Goal: Information Seeking & Learning: Find contact information

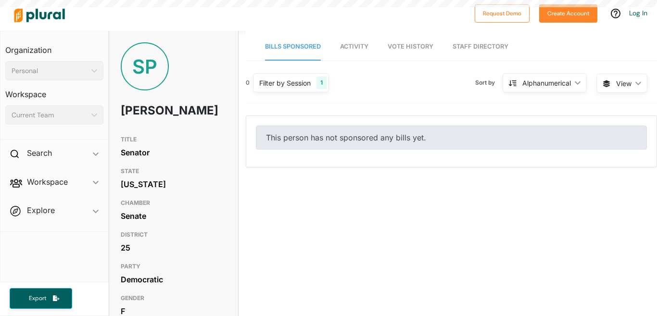
select select "English"
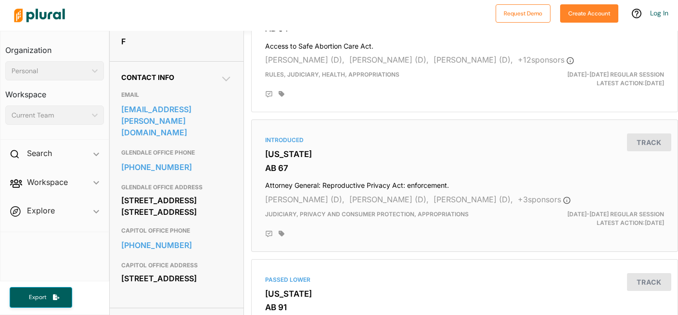
scroll to position [268, 0]
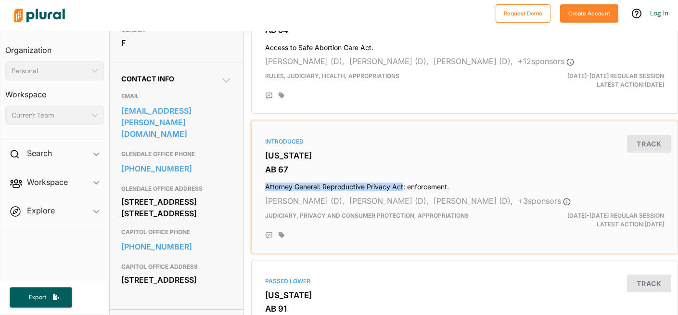
drag, startPoint x: 263, startPoint y: 187, endPoint x: 401, endPoint y: 186, distance: 138.1
click at [401, 186] on h4 "Attorney General: Reproductive Privacy Act: enforcement." at bounding box center [464, 184] width 399 height 13
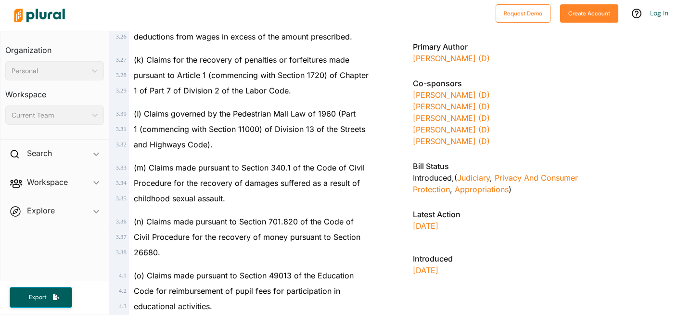
scroll to position [789, 0]
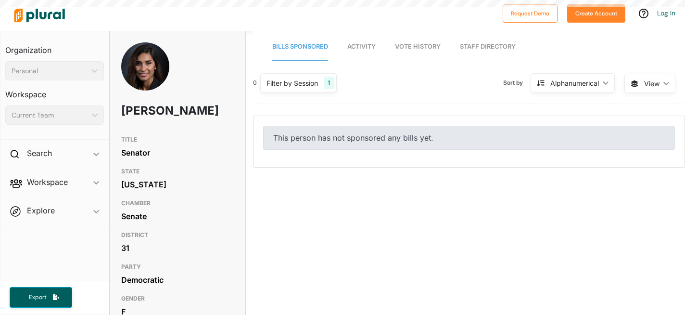
select select "English"
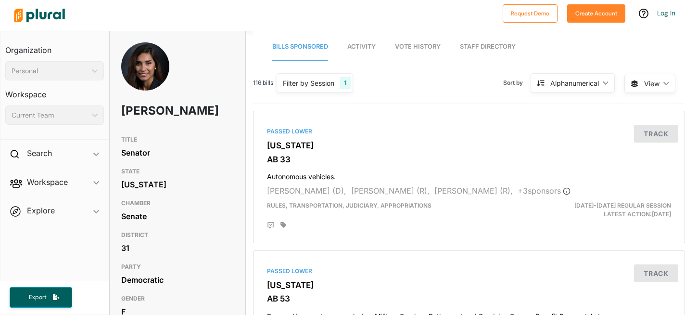
click at [39, 14] on img at bounding box center [39, 16] width 67 height 34
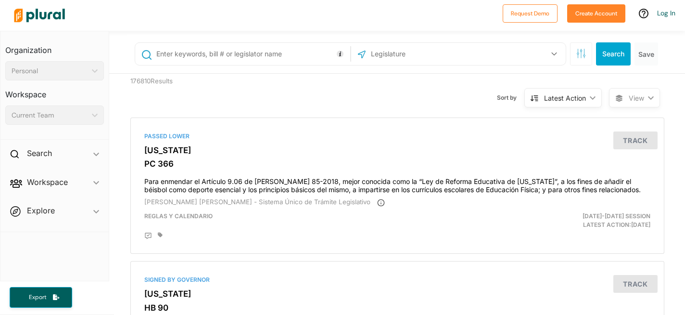
click at [204, 53] on input "text" at bounding box center [251, 54] width 192 height 18
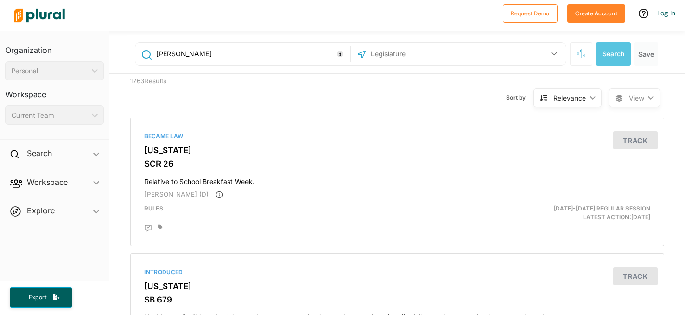
click at [157, 54] on input "[PERSON_NAME]" at bounding box center [251, 54] width 192 height 18
click at [545, 56] on button "button" at bounding box center [554, 54] width 18 height 18
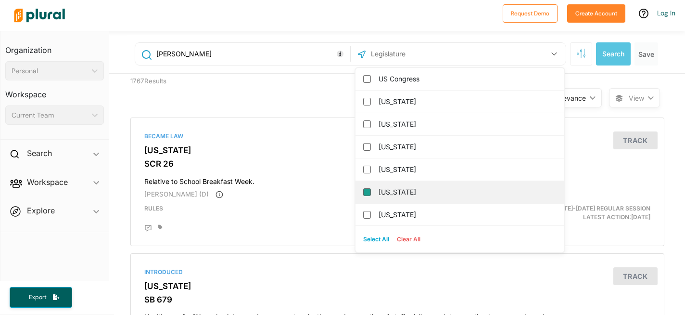
click at [363, 193] on input "[US_STATE]" at bounding box center [367, 192] width 8 height 8
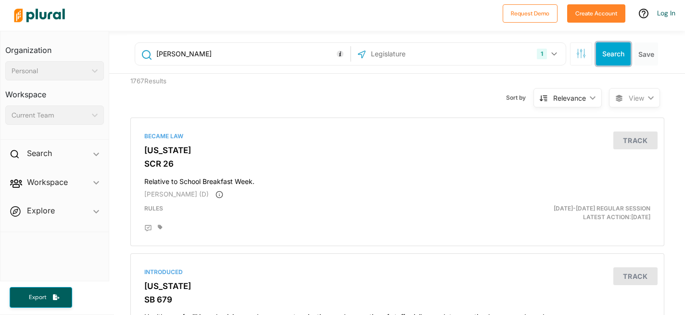
click at [607, 53] on button "Search" at bounding box center [613, 53] width 35 height 23
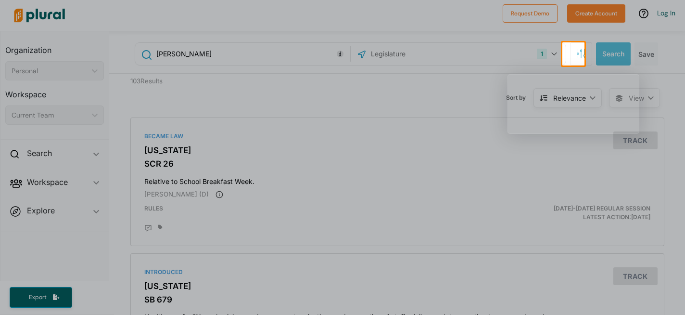
click at [156, 195] on div at bounding box center [342, 189] width 685 height 249
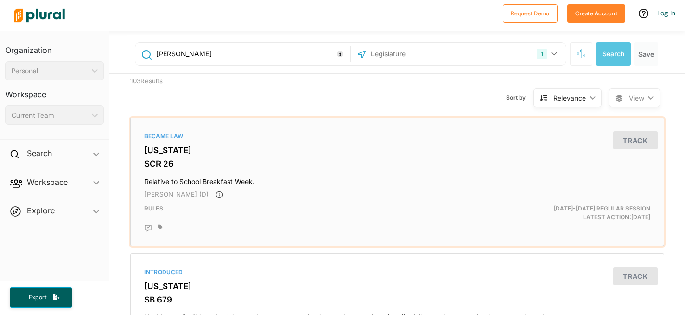
click at [170, 194] on span "[PERSON_NAME] (D)" at bounding box center [176, 194] width 64 height 8
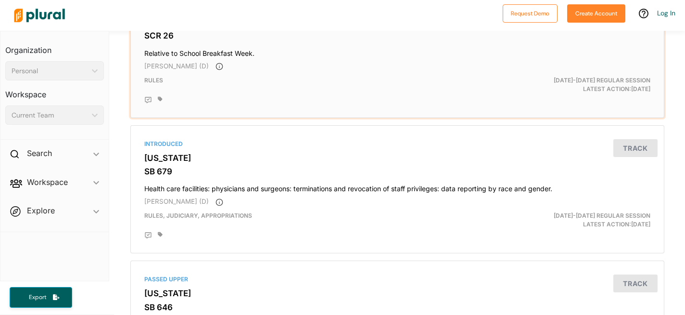
scroll to position [128, 0]
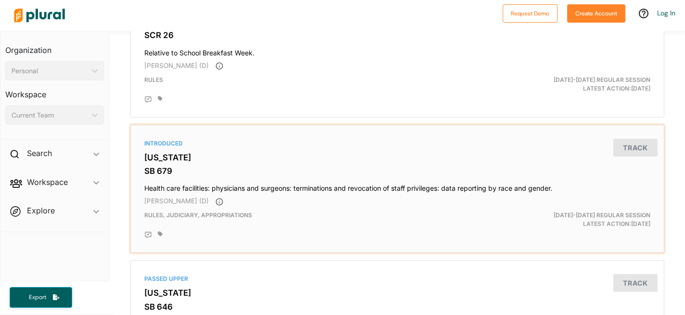
click at [202, 202] on span "[PERSON_NAME] (D)" at bounding box center [176, 201] width 64 height 8
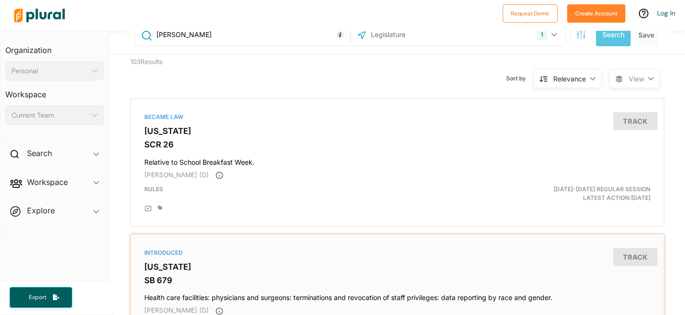
scroll to position [0, 0]
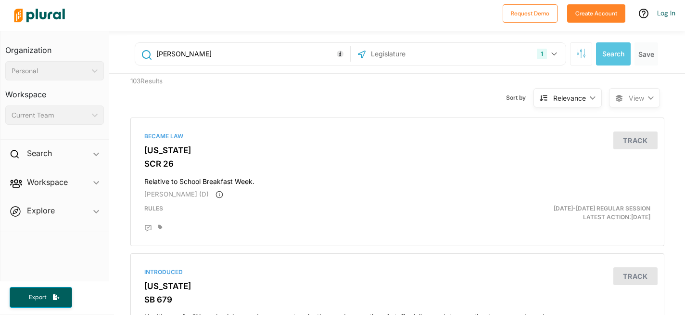
drag, startPoint x: 263, startPoint y: 54, endPoint x: 159, endPoint y: 53, distance: 104.4
click at [159, 53] on input "[PERSON_NAME]" at bounding box center [251, 54] width 192 height 18
type input "a"
click at [599, 54] on button "Search" at bounding box center [613, 53] width 35 height 23
click at [279, 54] on input "text" at bounding box center [251, 54] width 192 height 18
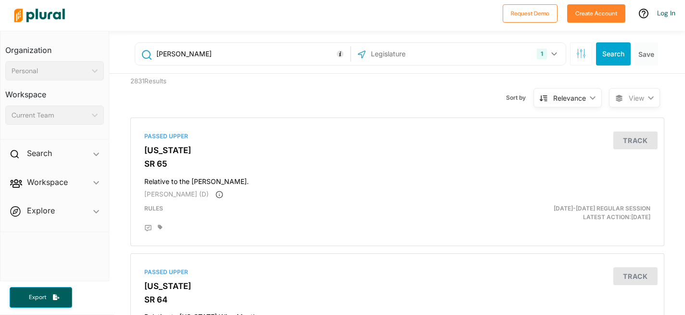
type input "[PERSON_NAME]"
click at [626, 141] on button "Track" at bounding box center [635, 140] width 44 height 18
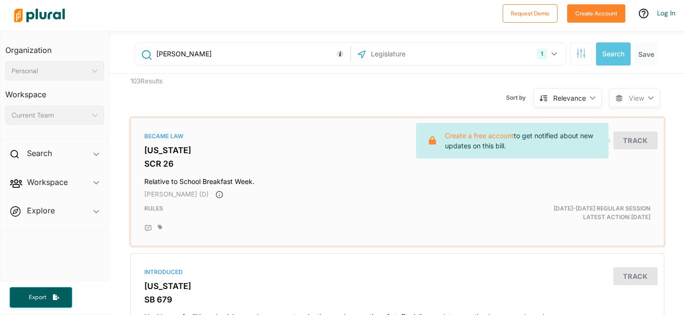
click at [400, 199] on div "[PERSON_NAME] (D)" at bounding box center [397, 195] width 506 height 10
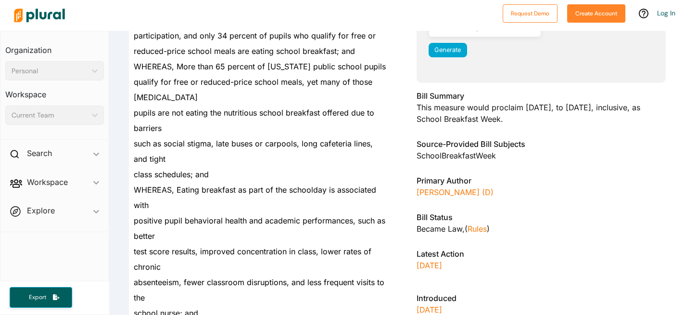
scroll to position [211, 0]
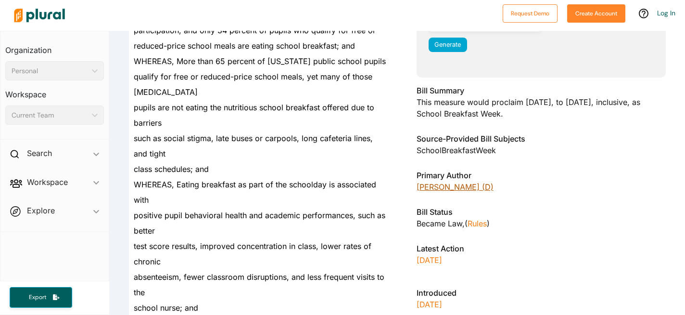
click at [447, 187] on link "[PERSON_NAME] (D)" at bounding box center [455, 187] width 77 height 10
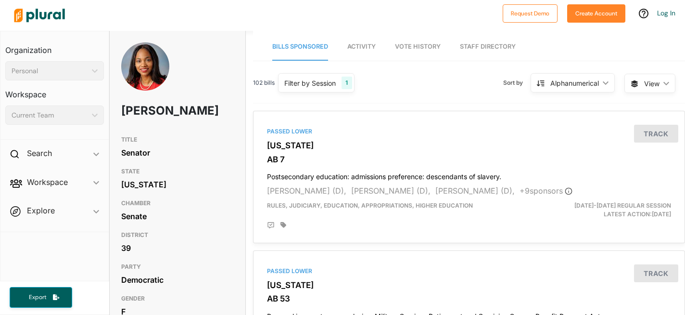
click at [27, 17] on img at bounding box center [39, 16] width 67 height 34
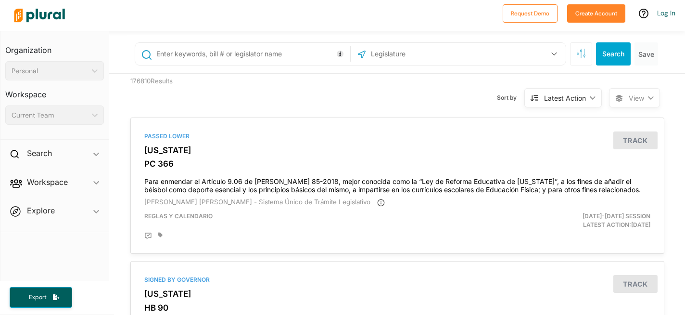
click at [216, 55] on input "text" at bounding box center [251, 54] width 192 height 18
type input "[PERSON_NAME]"
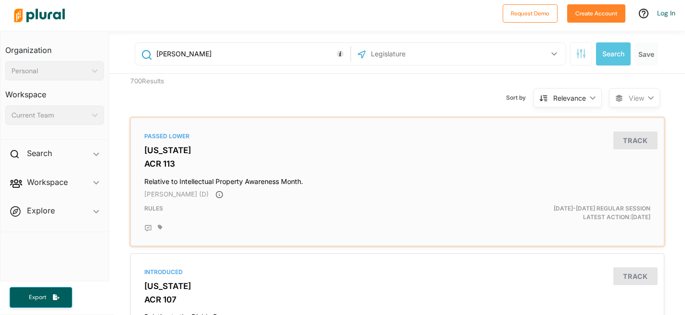
click at [153, 153] on h3 "[US_STATE]" at bounding box center [397, 150] width 506 height 10
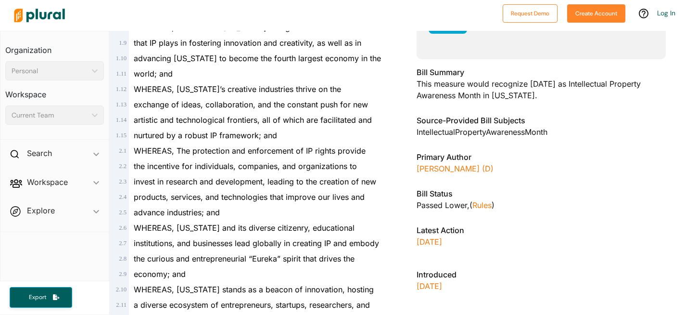
scroll to position [244, 0]
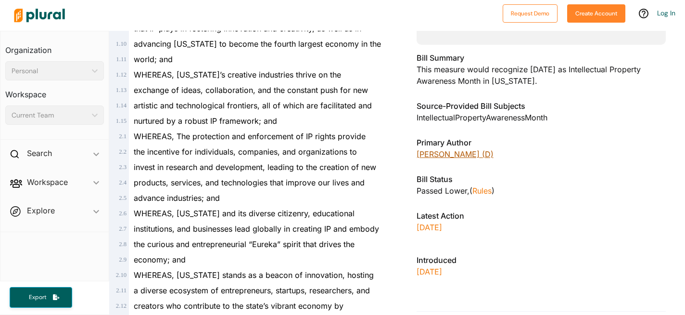
click at [490, 156] on link "[PERSON_NAME] (D)" at bounding box center [455, 154] width 77 height 10
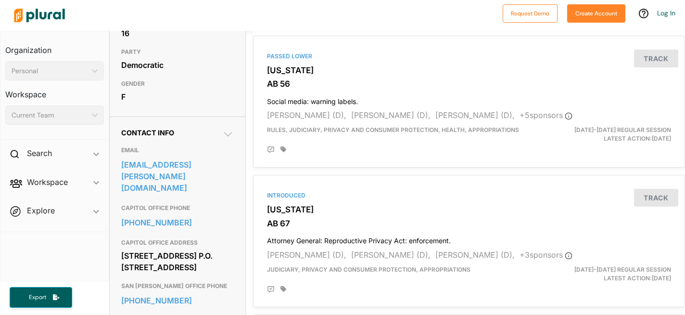
scroll to position [241, 0]
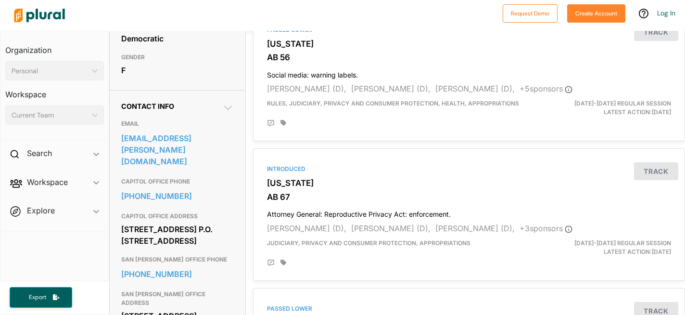
click at [48, 17] on img at bounding box center [39, 16] width 67 height 34
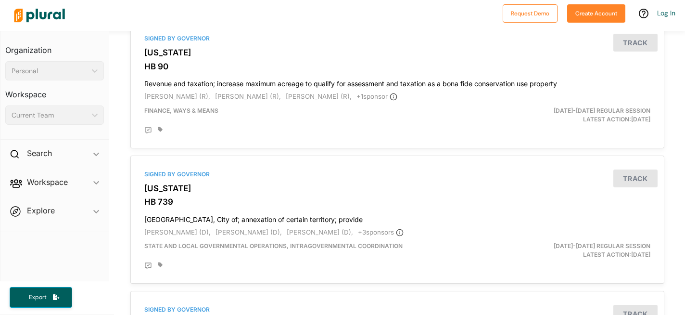
click at [46, 13] on img at bounding box center [39, 16] width 67 height 34
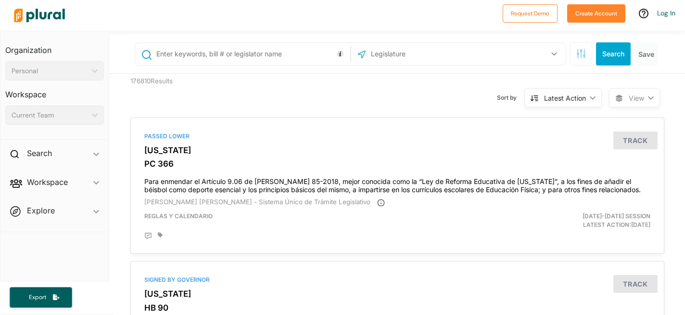
click at [242, 54] on input "text" at bounding box center [251, 54] width 192 height 18
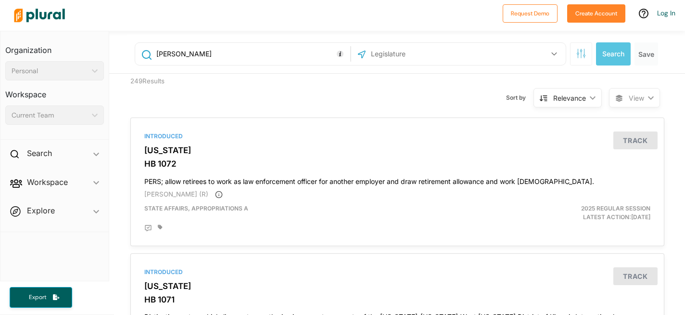
click at [157, 51] on input "[PERSON_NAME]" at bounding box center [251, 54] width 192 height 18
type input "[PERSON_NAME]"
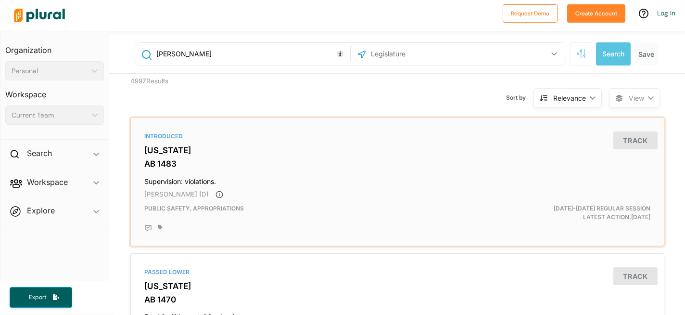
click at [166, 153] on h3 "[US_STATE]" at bounding box center [397, 150] width 506 height 10
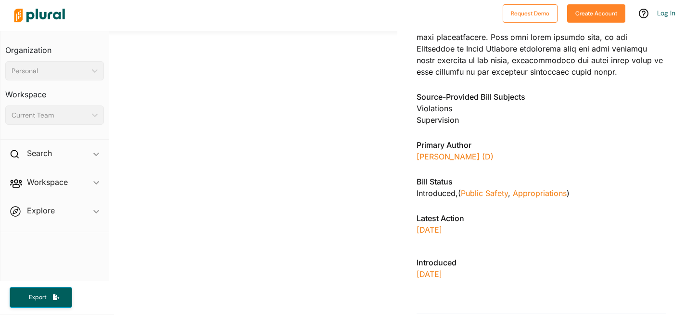
scroll to position [656, 0]
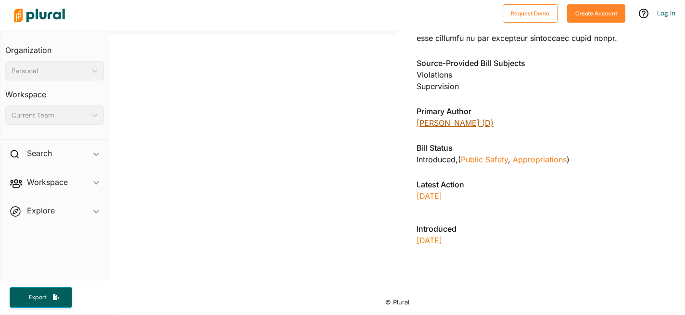
click at [448, 123] on link "[PERSON_NAME] (D)" at bounding box center [455, 123] width 77 height 10
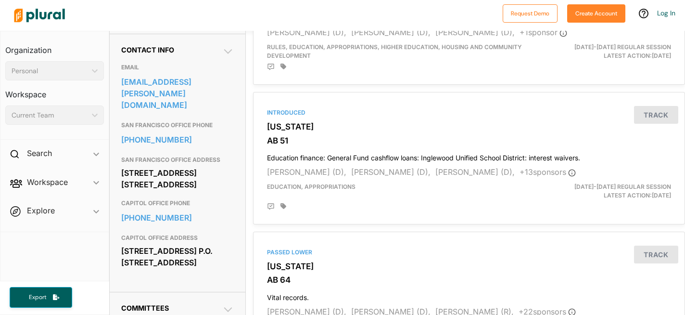
scroll to position [306, 0]
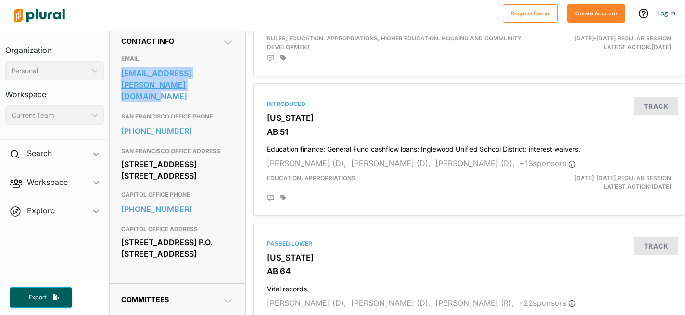
drag, startPoint x: 118, startPoint y: 73, endPoint x: 184, endPoint y: 87, distance: 67.4
click at [184, 87] on div "Contact Info EMAIL [EMAIL_ADDRESS][PERSON_NAME][DOMAIN_NAME] [GEOGRAPHIC_DATA] …" at bounding box center [178, 154] width 136 height 258
copy link "[EMAIL_ADDRESS][PERSON_NAME][DOMAIN_NAME]"
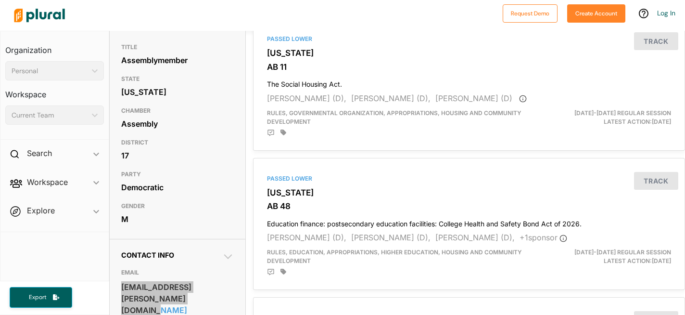
scroll to position [0, 0]
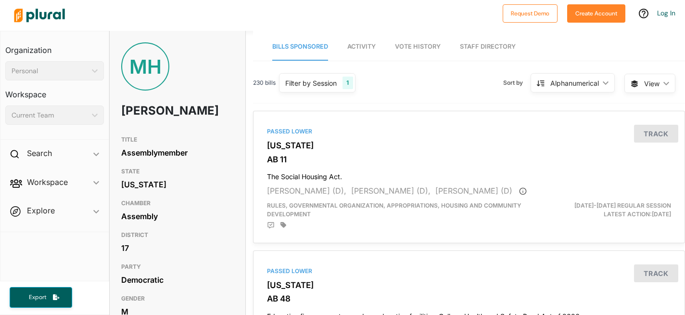
click at [38, 15] on img at bounding box center [39, 16] width 67 height 34
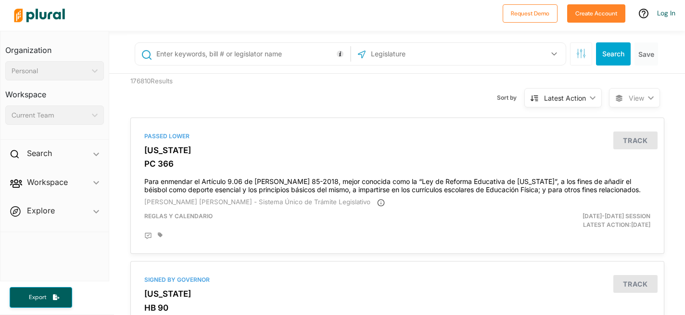
click at [241, 46] on input "text" at bounding box center [251, 54] width 192 height 18
type input "[PERSON_NAME]"
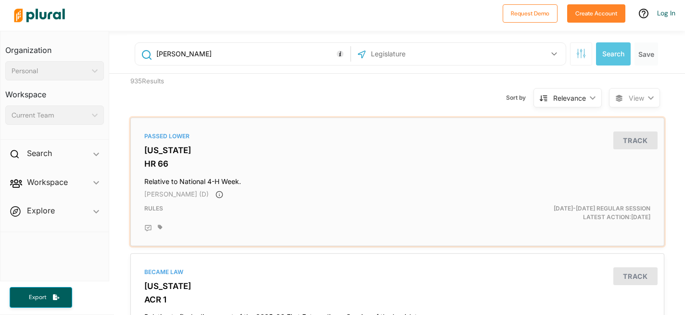
click at [174, 150] on h3 "[US_STATE]" at bounding box center [397, 150] width 506 height 10
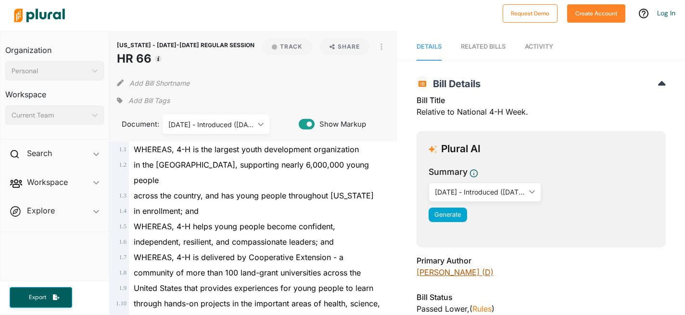
click at [476, 270] on link "[PERSON_NAME] (D)" at bounding box center [455, 272] width 77 height 10
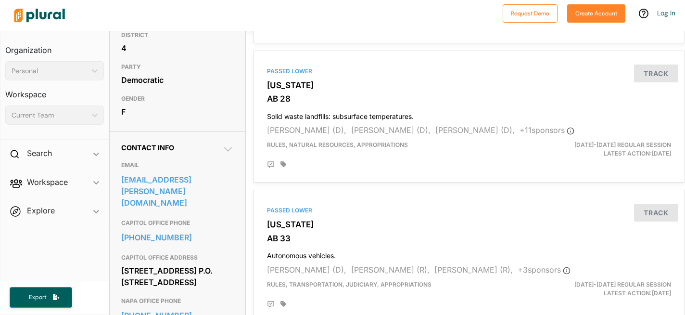
scroll to position [203, 0]
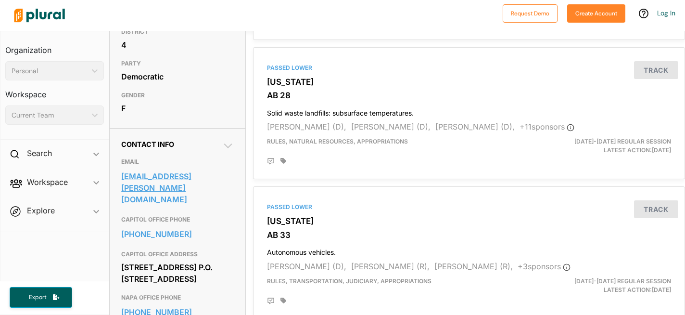
drag, startPoint x: 118, startPoint y: 209, endPoint x: 215, endPoint y: 222, distance: 97.1
click at [215, 222] on div "Contact Info EMAIL [EMAIL_ADDRESS][PERSON_NAME][DOMAIN_NAME] CAPITOL OFFICE PHO…" at bounding box center [178, 284] width 136 height 313
copy link "[EMAIL_ADDRESS][PERSON_NAME][DOMAIN_NAME]"
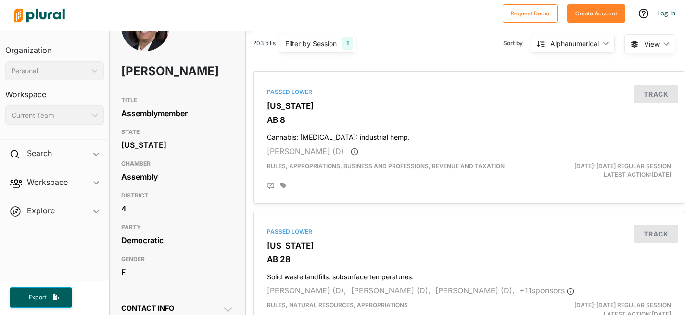
scroll to position [0, 0]
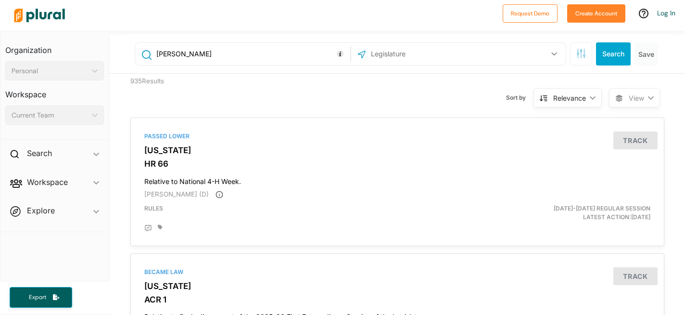
drag, startPoint x: 227, startPoint y: 53, endPoint x: 137, endPoint y: 58, distance: 90.6
click at [137, 58] on div "[PERSON_NAME]" at bounding box center [242, 54] width 215 height 22
type input "[PERSON_NAME]"
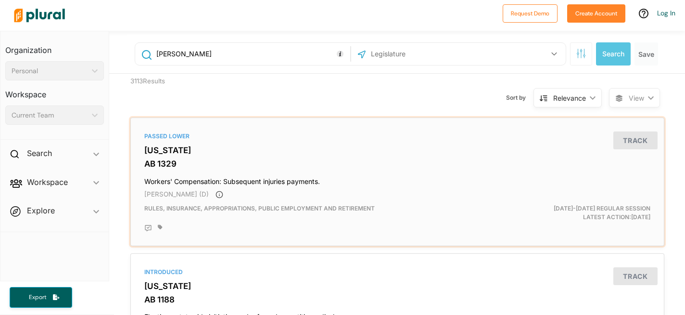
click at [165, 154] on h3 "[US_STATE]" at bounding box center [397, 150] width 506 height 10
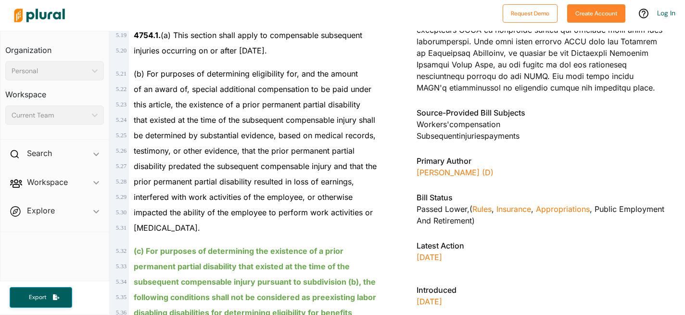
scroll to position [1208, 0]
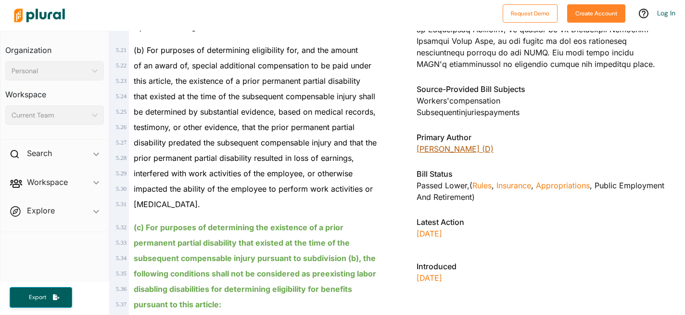
click at [447, 144] on link "[PERSON_NAME] (D)" at bounding box center [455, 149] width 77 height 10
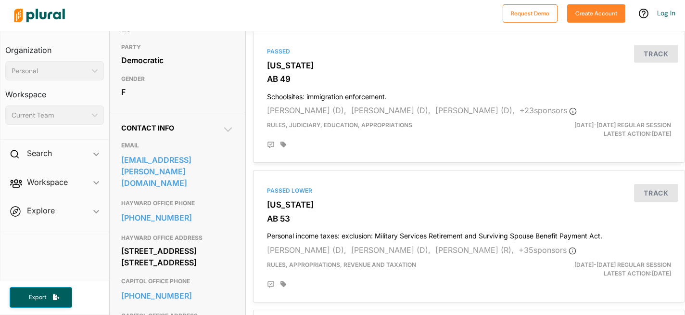
scroll to position [231, 0]
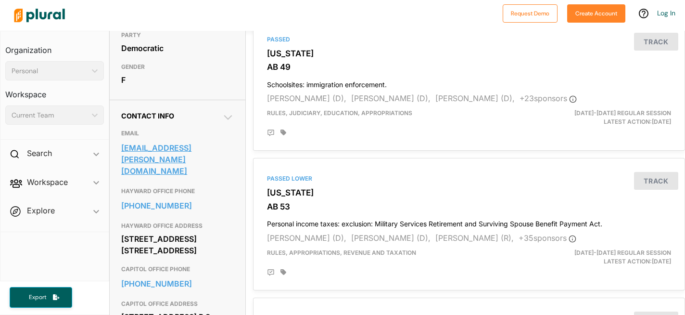
drag, startPoint x: 179, startPoint y: 158, endPoint x: 119, endPoint y: 143, distance: 61.4
drag, startPoint x: 118, startPoint y: 145, endPoint x: 184, endPoint y: 159, distance: 67.5
click at [184, 159] on div "Contact Info EMAIL [EMAIL_ADDRESS][PERSON_NAME][DOMAIN_NAME] HAYWARD OFFICE PHO…" at bounding box center [178, 229] width 136 height 258
copy link "[EMAIL_ADDRESS][PERSON_NAME][DOMAIN_NAME]"
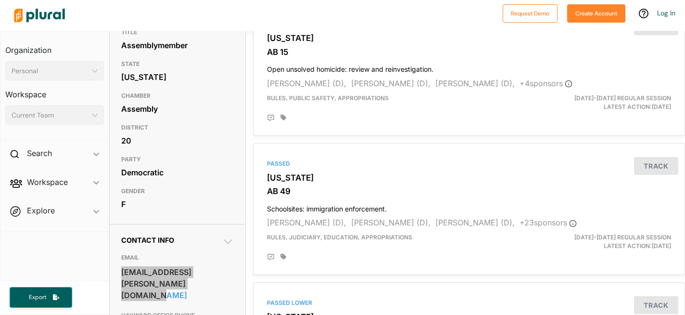
scroll to position [0, 0]
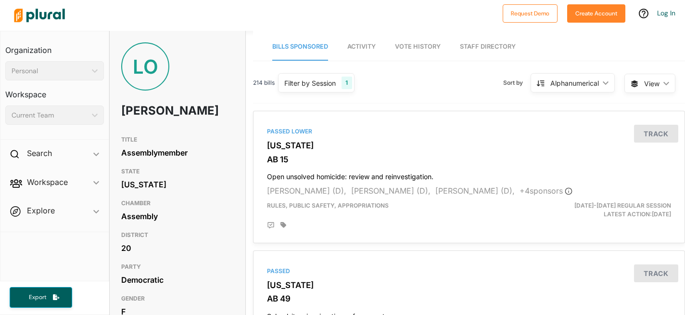
click at [56, 18] on img at bounding box center [39, 16] width 67 height 34
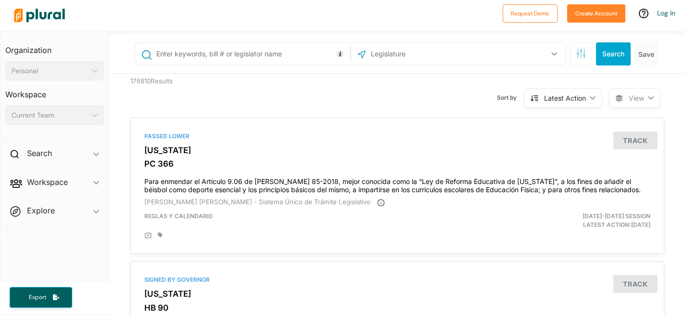
click at [209, 52] on input "text" at bounding box center [251, 54] width 192 height 18
type input "[PERSON_NAME]"
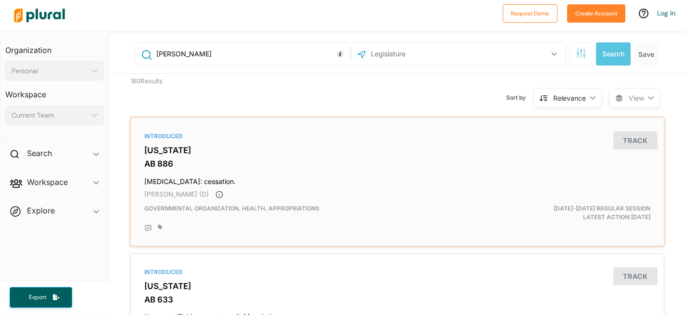
click at [172, 151] on h3 "[US_STATE]" at bounding box center [397, 150] width 506 height 10
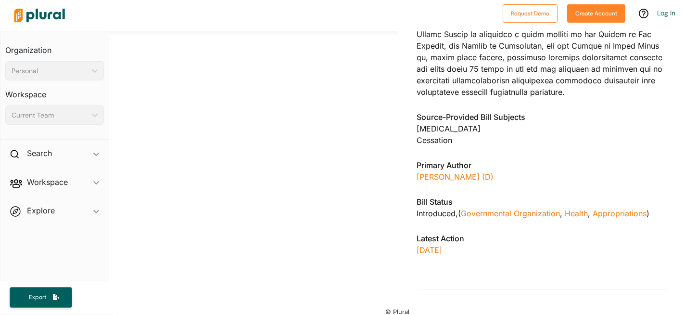
scroll to position [466, 0]
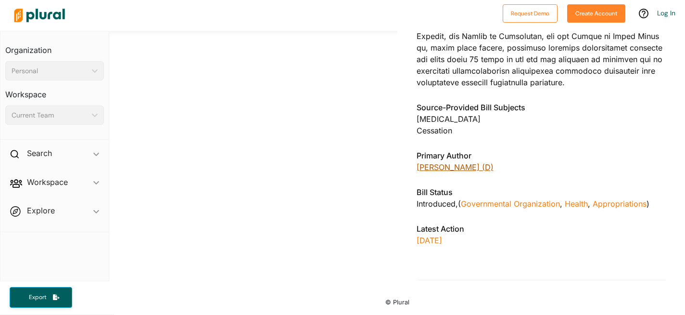
click at [455, 172] on link "[PERSON_NAME] (D)" at bounding box center [455, 167] width 77 height 10
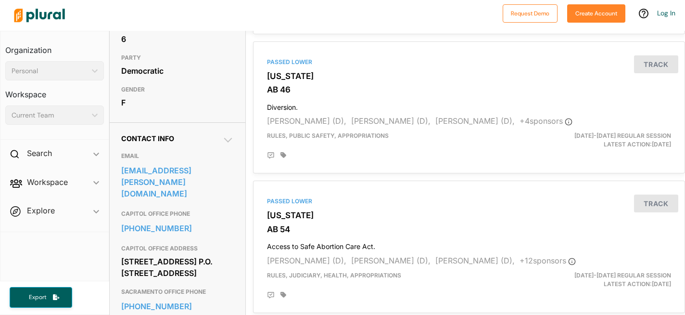
scroll to position [211, 0]
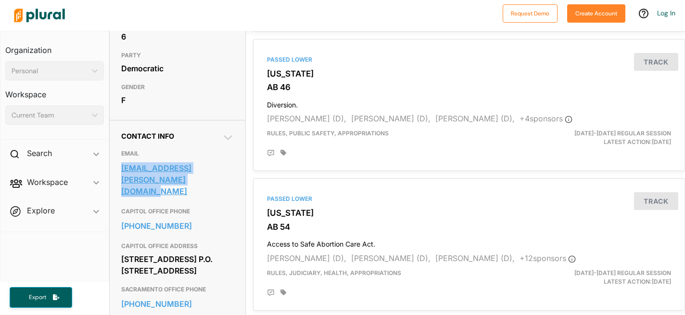
drag, startPoint x: 118, startPoint y: 182, endPoint x: 171, endPoint y: 198, distance: 55.6
click at [171, 198] on div "Contact Info EMAIL [EMAIL_ADDRESS][PERSON_NAME][DOMAIN_NAME] CAPITOL OFFICE PHO…" at bounding box center [178, 243] width 136 height 246
copy link "[EMAIL_ADDRESS][PERSON_NAME][DOMAIN_NAME]"
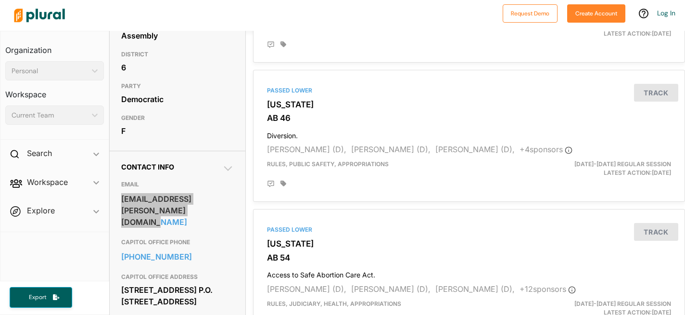
scroll to position [180, 0]
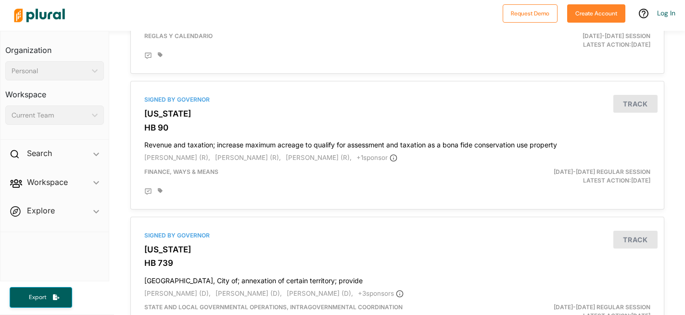
click at [33, 13] on img at bounding box center [39, 16] width 67 height 34
click at [38, 16] on img at bounding box center [39, 16] width 67 height 34
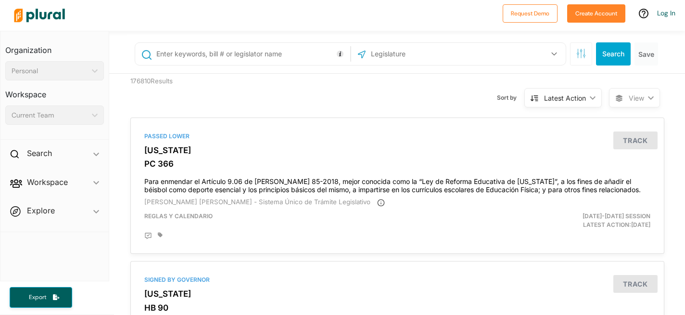
click at [277, 56] on input "text" at bounding box center [251, 54] width 192 height 18
type input "[PERSON_NAME]"
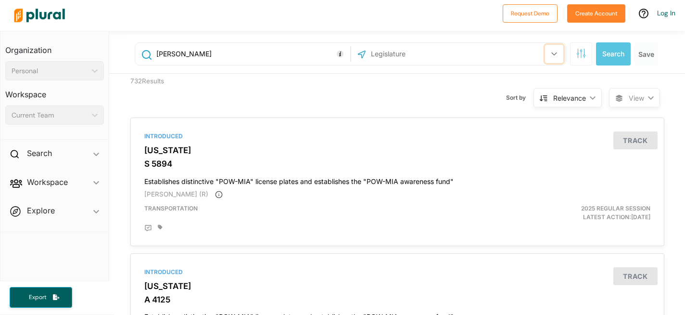
click at [551, 54] on icon "button" at bounding box center [554, 54] width 6 height 4
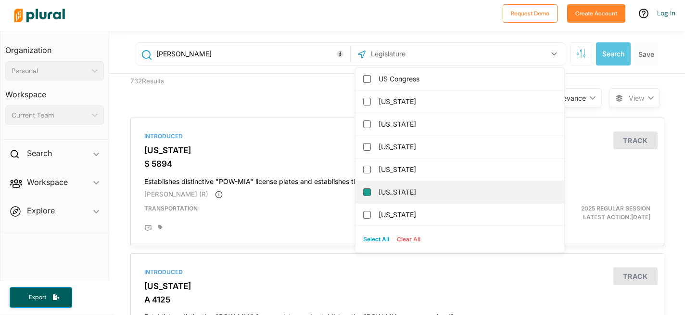
click at [363, 191] on input "[US_STATE]" at bounding box center [367, 192] width 8 height 8
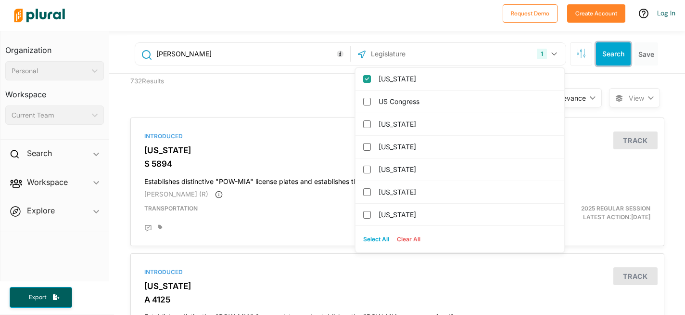
click at [602, 55] on button "Search" at bounding box center [613, 53] width 35 height 23
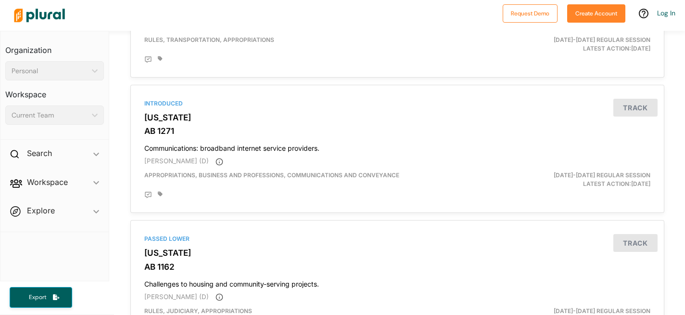
scroll to position [170, 0]
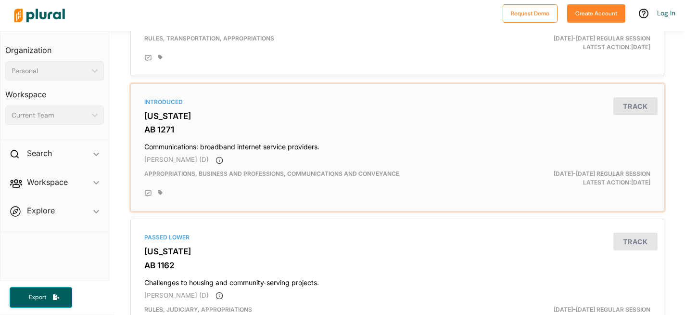
click at [170, 124] on div "Introduced [US_STATE] AB 1271 Communications: broadband internet service provid…" at bounding box center [397, 148] width 525 height 120
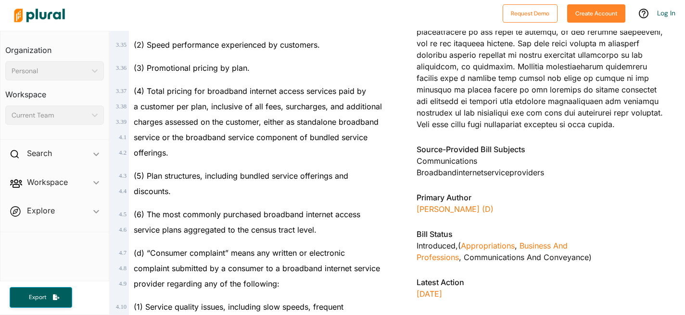
scroll to position [751, 0]
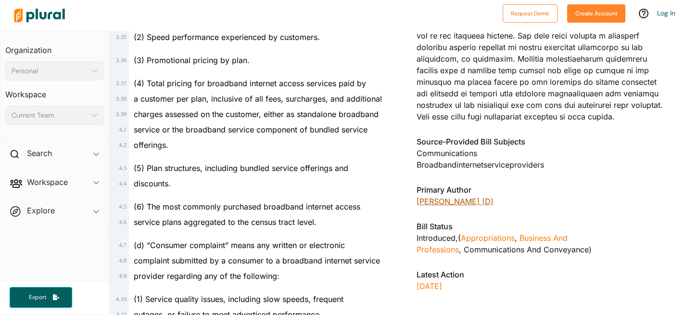
click at [445, 196] on link "[PERSON_NAME] (D)" at bounding box center [455, 201] width 77 height 10
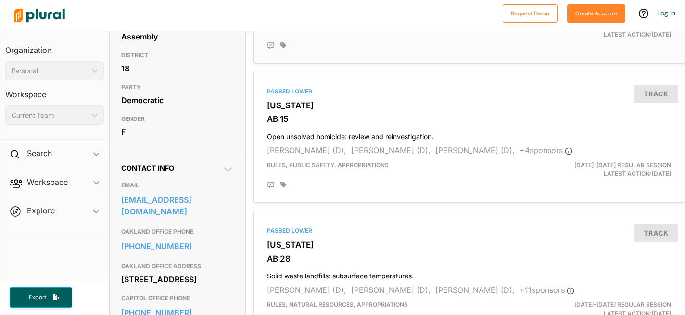
scroll to position [181, 0]
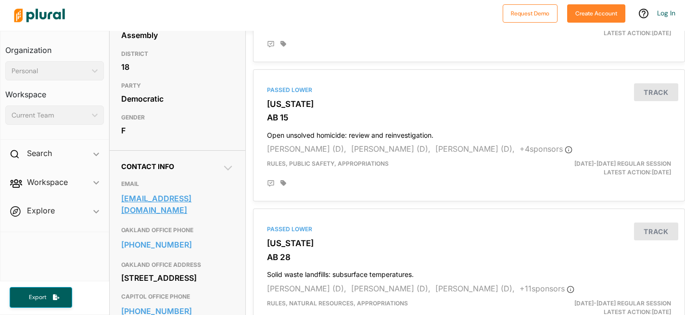
drag, startPoint x: 118, startPoint y: 196, endPoint x: 190, endPoint y: 214, distance: 74.0
click at [190, 214] on div "Contact Info EMAIL [EMAIL_ADDRESS][DOMAIN_NAME] OAKLAND OFFICE PHONE [PHONE_NUM…" at bounding box center [178, 267] width 136 height 235
copy link "[EMAIL_ADDRESS][DOMAIN_NAME]"
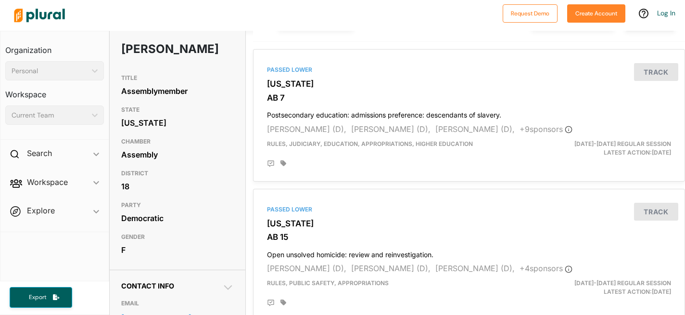
scroll to position [0, 0]
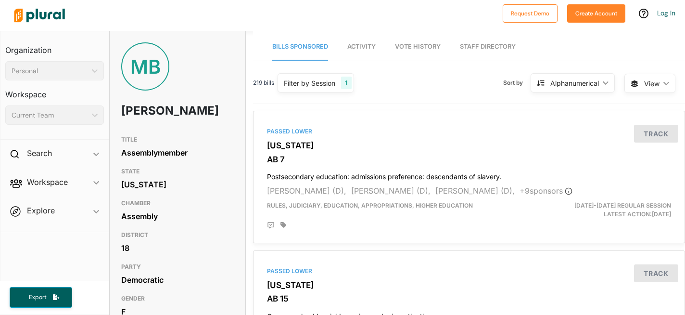
click at [31, 16] on img at bounding box center [39, 16] width 67 height 34
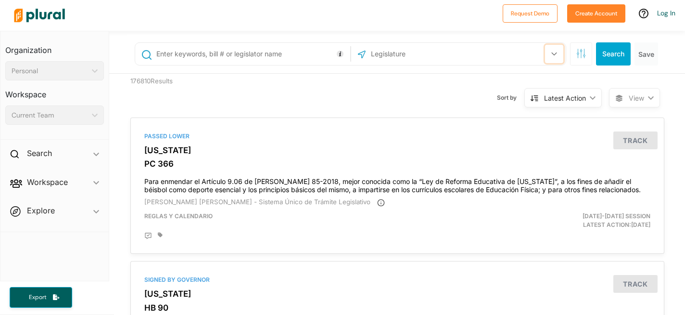
click at [551, 53] on icon "button" at bounding box center [554, 54] width 6 height 4
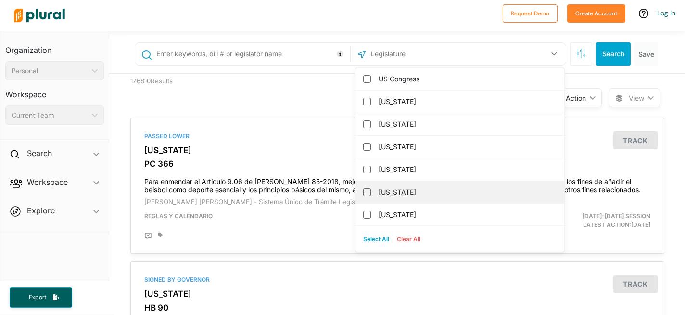
click at [478, 190] on label "[US_STATE]" at bounding box center [467, 192] width 176 height 14
click at [371, 190] on input "[US_STATE]" at bounding box center [367, 192] width 8 height 8
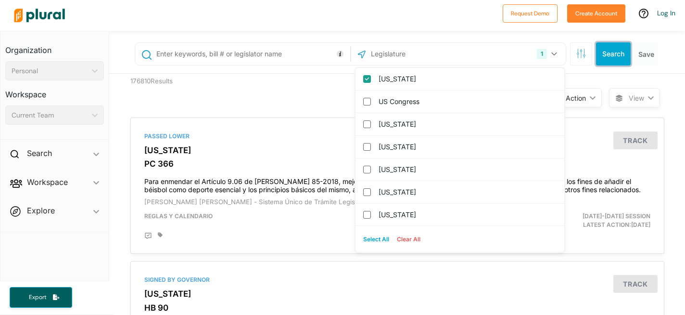
click at [598, 52] on button "Search" at bounding box center [613, 53] width 35 height 23
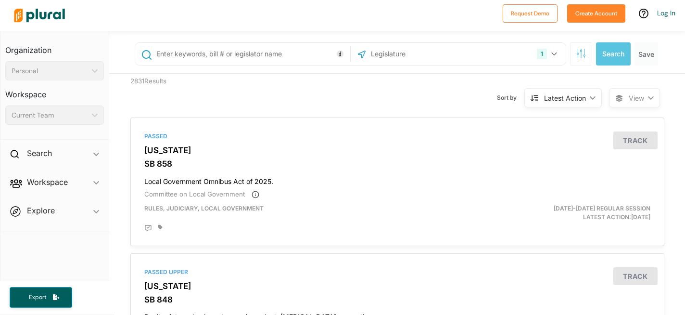
click at [293, 52] on input "text" at bounding box center [251, 54] width 192 height 18
type input "[PERSON_NAME]"
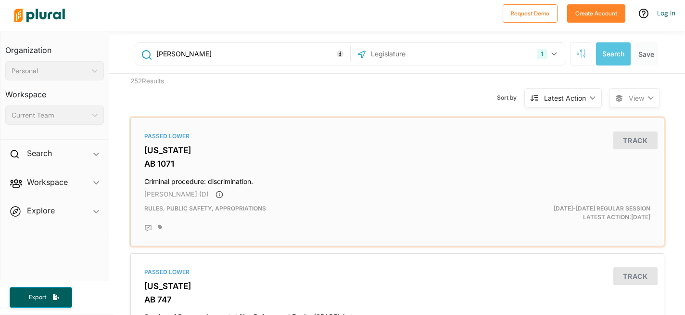
click at [163, 153] on h3 "[US_STATE]" at bounding box center [397, 150] width 506 height 10
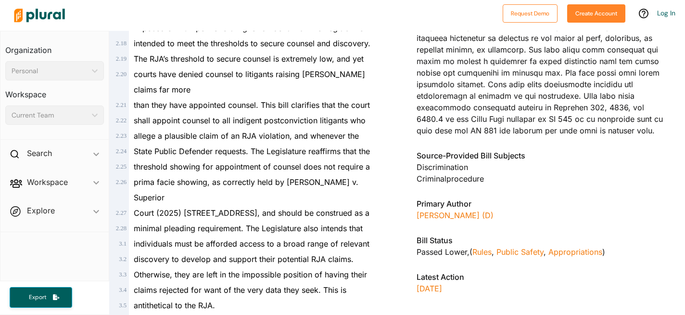
scroll to position [414, 0]
click at [438, 210] on link "[PERSON_NAME] (D)" at bounding box center [455, 215] width 77 height 10
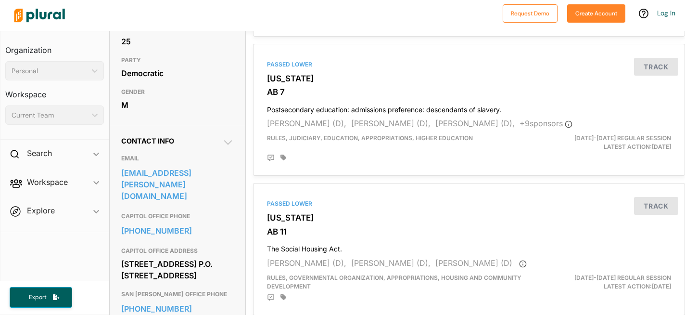
scroll to position [270, 0]
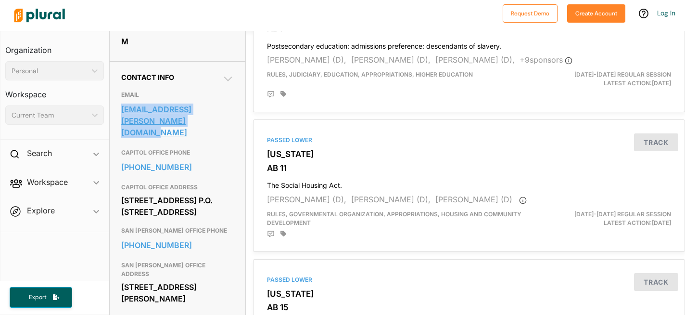
drag, startPoint x: 118, startPoint y: 108, endPoint x: 182, endPoint y: 121, distance: 65.7
click at [182, 121] on div "Contact Info EMAIL [EMAIL_ADDRESS][PERSON_NAME][DOMAIN_NAME] CAPITOL OFFICE PHO…" at bounding box center [178, 194] width 136 height 267
copy link "[EMAIL_ADDRESS][PERSON_NAME][DOMAIN_NAME]"
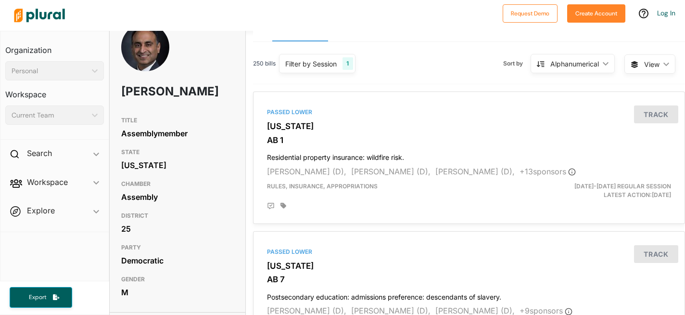
scroll to position [0, 0]
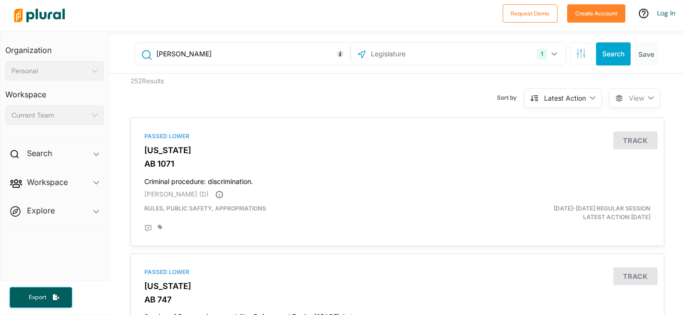
drag, startPoint x: 191, startPoint y: 53, endPoint x: 150, endPoint y: 51, distance: 41.4
click at [150, 51] on div "[PERSON_NAME]" at bounding box center [243, 54] width 210 height 18
type input "[PERSON_NAME]"
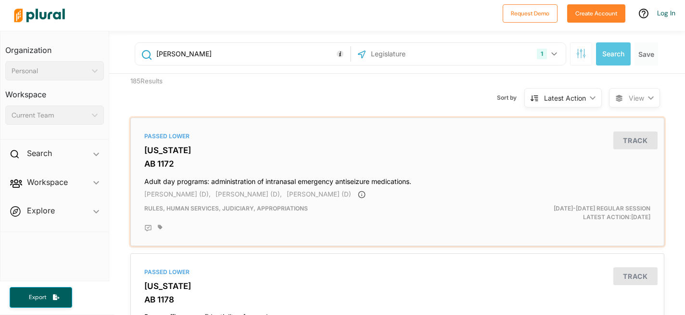
click at [190, 194] on span "[PERSON_NAME] (D)," at bounding box center [177, 194] width 66 height 8
click at [155, 150] on h3 "[US_STATE]" at bounding box center [397, 150] width 506 height 10
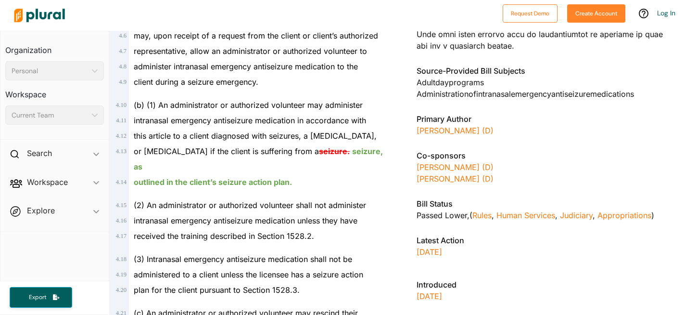
scroll to position [847, 0]
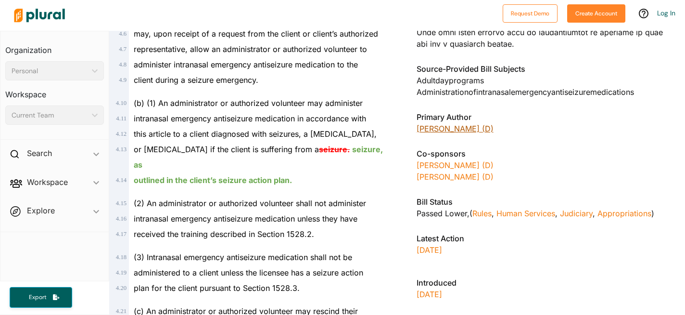
click at [458, 124] on link "[PERSON_NAME] (D)" at bounding box center [455, 129] width 77 height 10
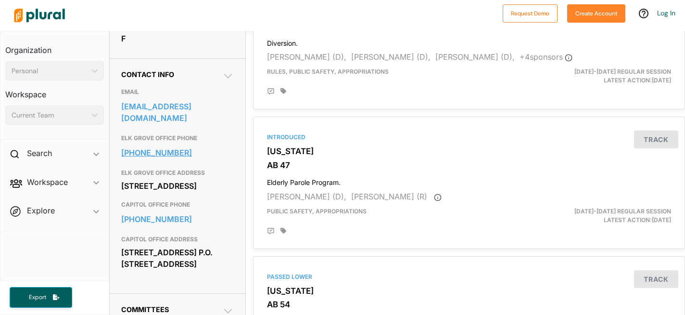
scroll to position [275, 0]
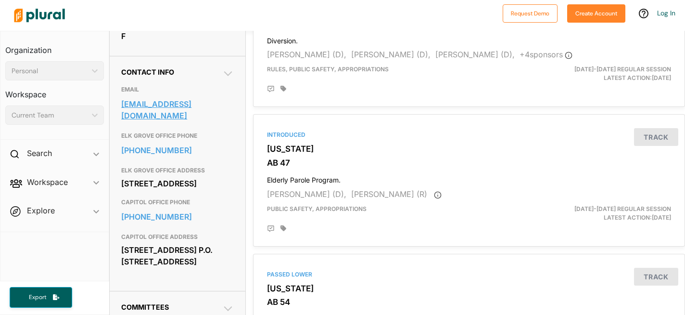
drag, startPoint x: 117, startPoint y: 120, endPoint x: 218, endPoint y: 140, distance: 102.4
click at [218, 140] on div "Contact Info EMAIL [EMAIL_ADDRESS][DOMAIN_NAME] [GEOGRAPHIC_DATA] OFFICE PHONE …" at bounding box center [178, 173] width 136 height 235
copy link "[EMAIL_ADDRESS][DOMAIN_NAME]"
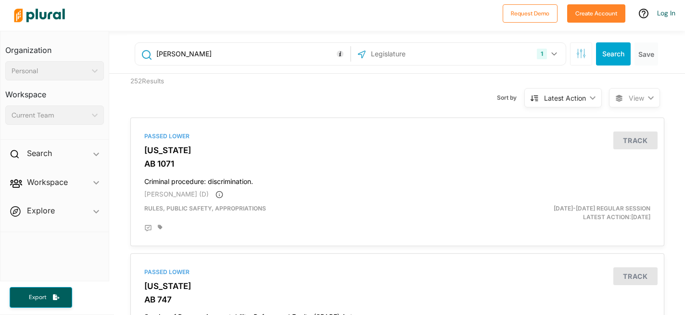
drag, startPoint x: 205, startPoint y: 58, endPoint x: 133, endPoint y: 51, distance: 72.4
click at [133, 51] on div "ash [GEOGRAPHIC_DATA] 1 [US_STATE] [GEOGRAPHIC_DATA] Congress [US_STATE] [US_ST…" at bounding box center [398, 54] width 543 height 38
type input "[PERSON_NAME]"
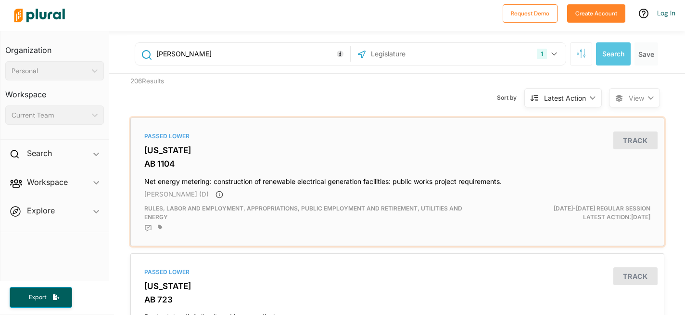
click at [152, 157] on div "Passed [GEOGRAPHIC_DATA][US_STATE] AB 1104 Net energy metering: construction of…" at bounding box center [397, 182] width 525 height 120
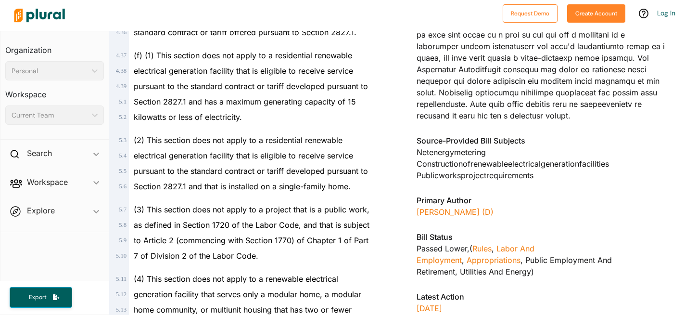
scroll to position [1022, 0]
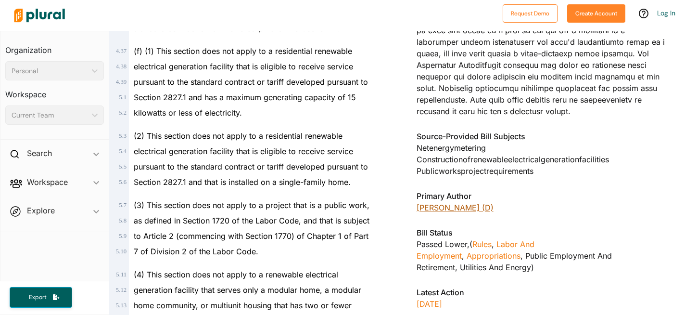
click at [433, 208] on link "[PERSON_NAME] (D)" at bounding box center [455, 208] width 77 height 10
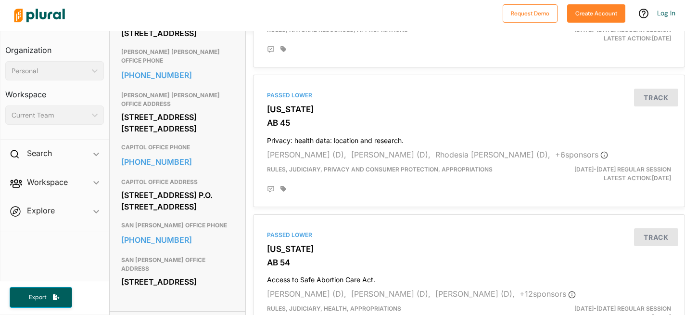
scroll to position [455, 0]
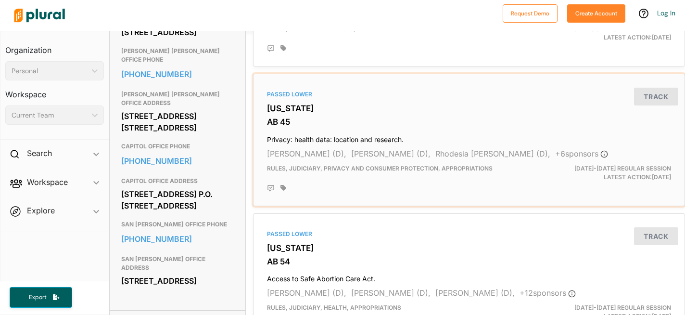
click at [273, 114] on div "Passed [GEOGRAPHIC_DATA][US_STATE] [GEOGRAPHIC_DATA] 45 Privacy: health data: l…" at bounding box center [468, 140] width 423 height 124
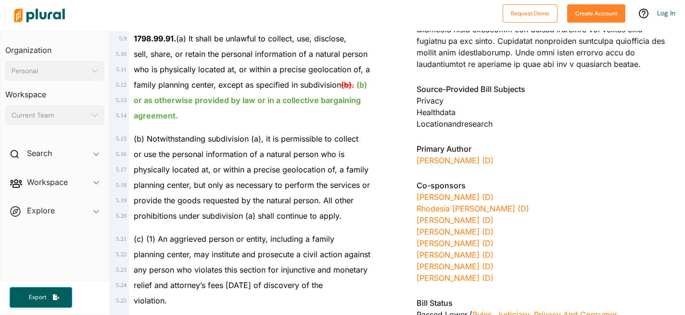
scroll to position [1147, 0]
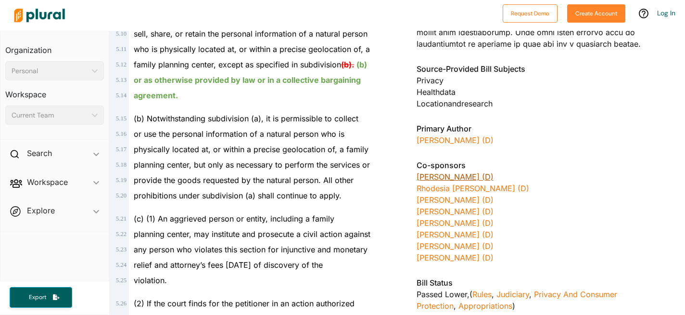
click at [444, 172] on link "[PERSON_NAME] (D)" at bounding box center [455, 177] width 77 height 10
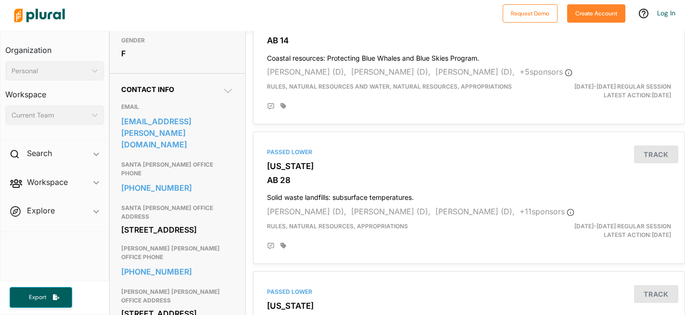
scroll to position [265, 0]
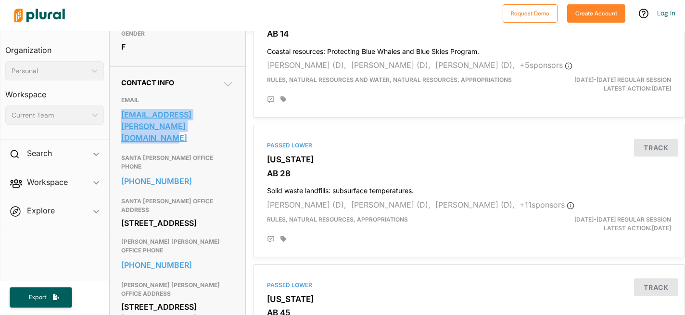
drag, startPoint x: 121, startPoint y: 131, endPoint x: 188, endPoint y: 148, distance: 68.8
click at [188, 148] on div "Contact Info EMAIL [EMAIL_ADDRESS][PERSON_NAME][DOMAIN_NAME] [GEOGRAPHIC_DATA][…" at bounding box center [178, 283] width 136 height 434
copy link "[EMAIL_ADDRESS][PERSON_NAME][DOMAIN_NAME]"
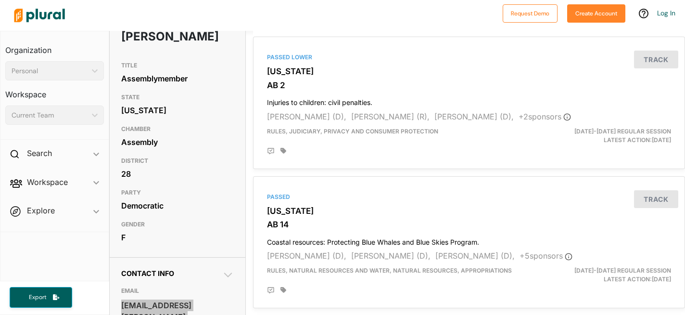
scroll to position [0, 0]
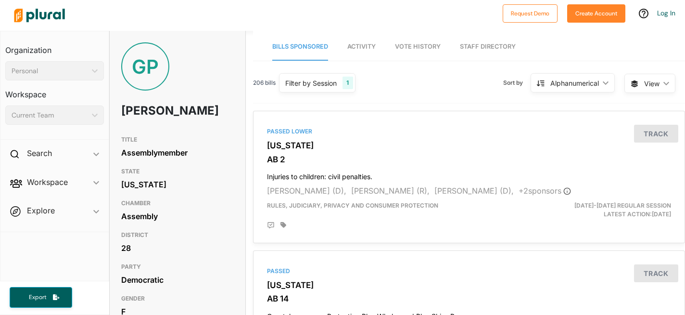
click at [41, 15] on img at bounding box center [39, 16] width 67 height 34
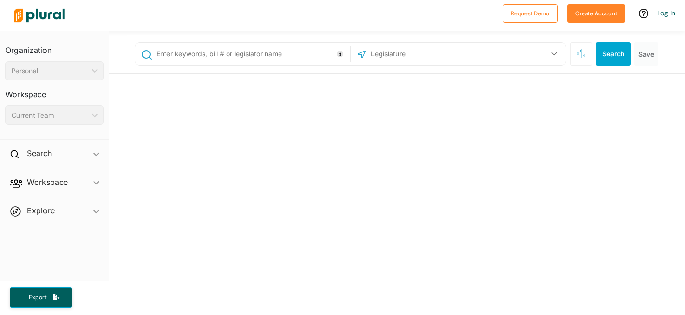
click at [231, 55] on input "text" at bounding box center [251, 54] width 192 height 18
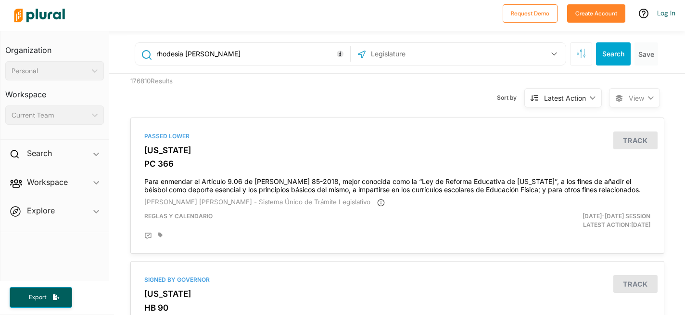
type input "rhodesia [PERSON_NAME]"
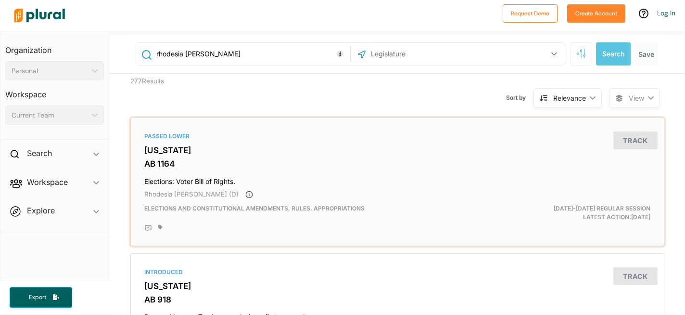
click at [158, 152] on h3 "[US_STATE]" at bounding box center [397, 150] width 506 height 10
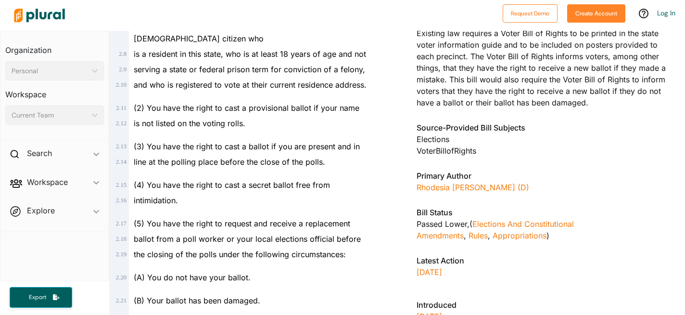
scroll to position [350, 0]
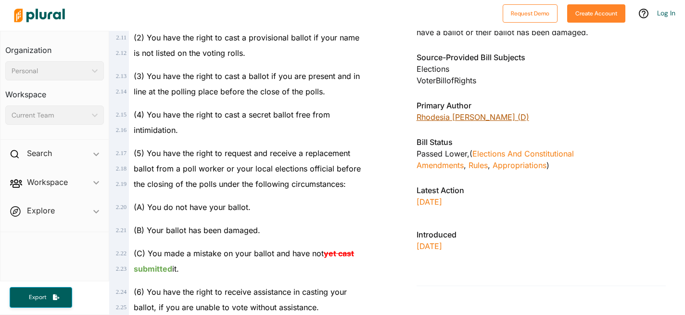
click at [461, 117] on link "Rhodesia [PERSON_NAME] (D)" at bounding box center [473, 117] width 113 height 10
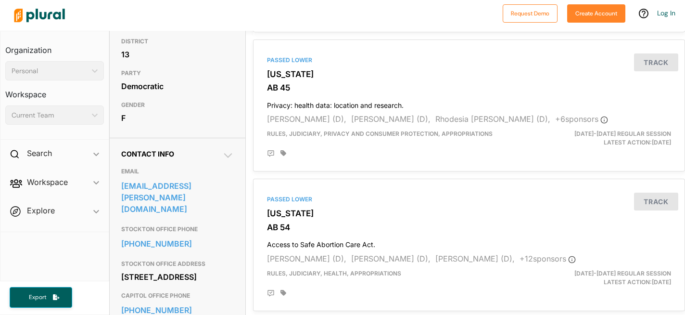
scroll to position [267, 0]
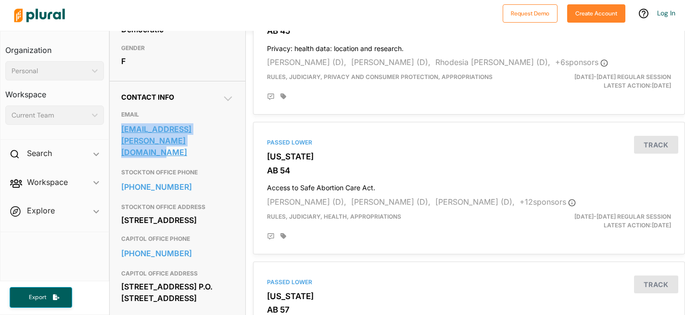
drag, startPoint x: 119, startPoint y: 128, endPoint x: 198, endPoint y: 142, distance: 79.6
click at [198, 142] on div "Contact Info EMAIL [EMAIL_ADDRESS][PERSON_NAME][DOMAIN_NAME] STOCKTON OFFICE PH…" at bounding box center [178, 204] width 136 height 246
copy link "[EMAIL_ADDRESS][PERSON_NAME][DOMAIN_NAME]"
click at [38, 14] on img at bounding box center [39, 16] width 67 height 34
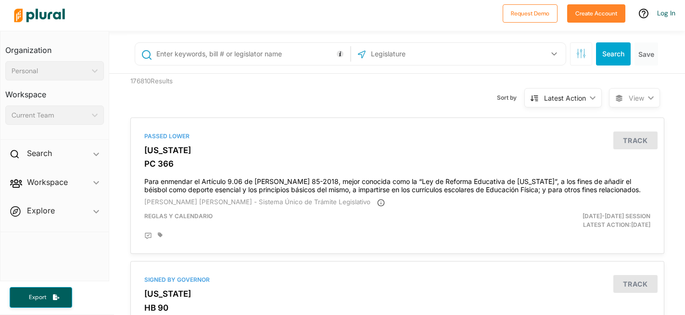
click at [274, 53] on input "text" at bounding box center [251, 54] width 192 height 18
type input "[PERSON_NAME]"
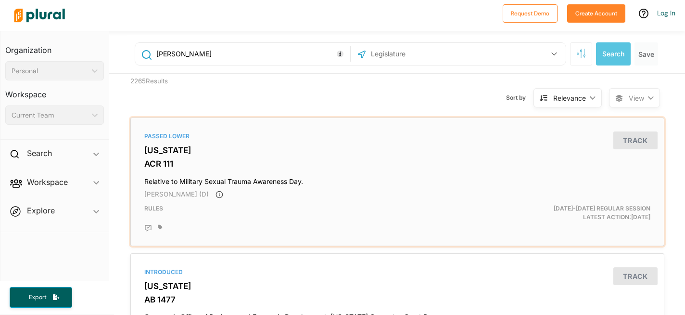
click at [196, 196] on span "[PERSON_NAME] (D)" at bounding box center [176, 194] width 64 height 8
click at [173, 143] on div "Passed [GEOGRAPHIC_DATA][US_STATE] ACR 111 Relative to Military Sexual Trauma A…" at bounding box center [397, 182] width 525 height 120
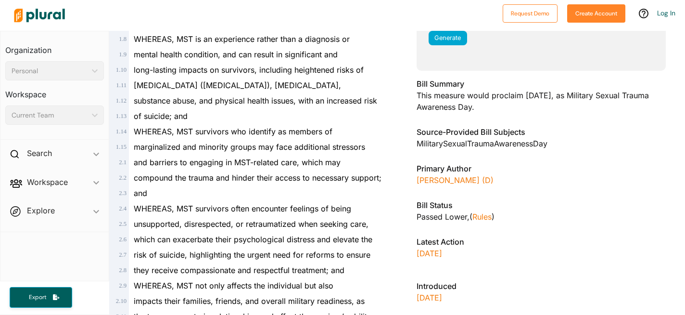
scroll to position [288, 0]
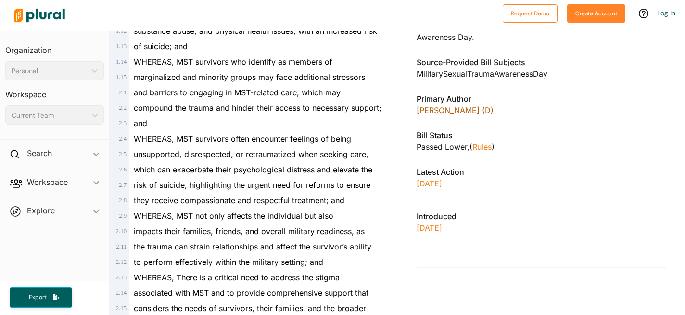
click at [481, 109] on link "[PERSON_NAME] (D)" at bounding box center [455, 110] width 77 height 10
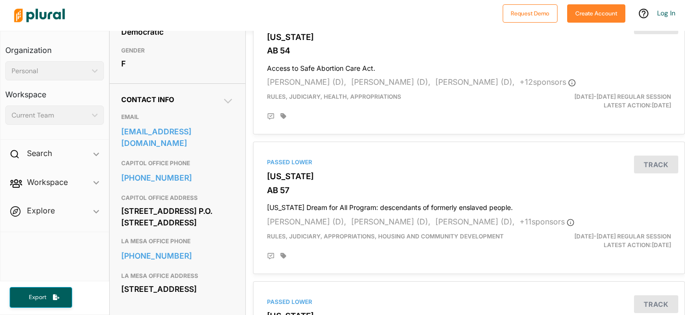
scroll to position [252, 0]
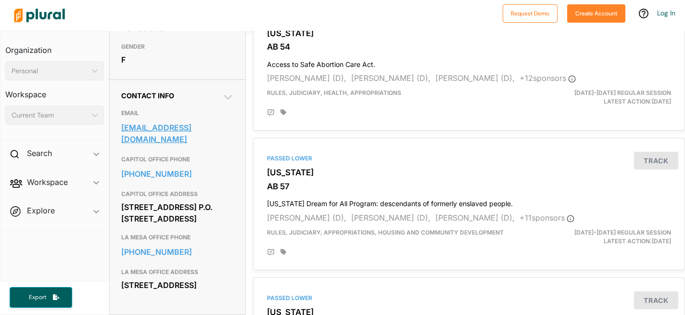
drag, startPoint x: 118, startPoint y: 161, endPoint x: 199, endPoint y: 178, distance: 82.7
click at [199, 178] on div "Contact Info EMAIL [EMAIL_ADDRESS][DOMAIN_NAME] CAPITOL OFFICE PHONE [PHONE_NUM…" at bounding box center [178, 196] width 136 height 235
copy link "[EMAIL_ADDRESS][DOMAIN_NAME]"
click at [31, 18] on img at bounding box center [39, 16] width 67 height 34
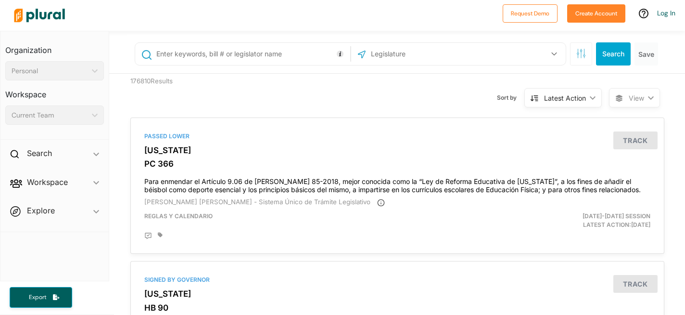
click at [252, 57] on input "text" at bounding box center [251, 54] width 192 height 18
type input "[PERSON_NAME]"
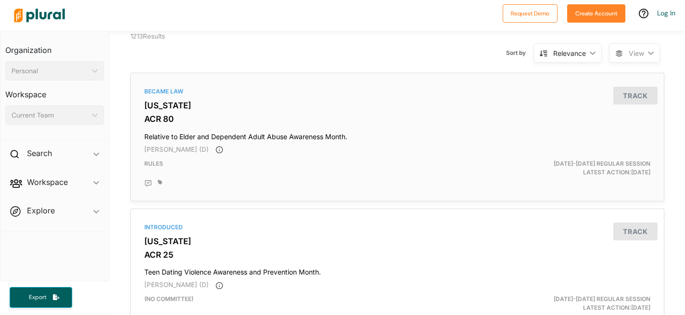
scroll to position [46, 0]
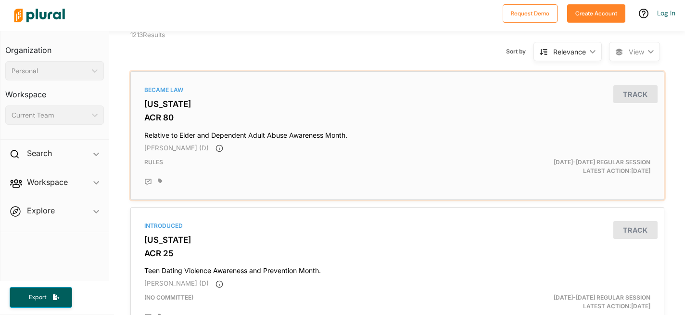
click at [172, 148] on span "[PERSON_NAME] (D)" at bounding box center [176, 148] width 64 height 8
click at [155, 101] on h3 "[US_STATE]" at bounding box center [397, 104] width 506 height 10
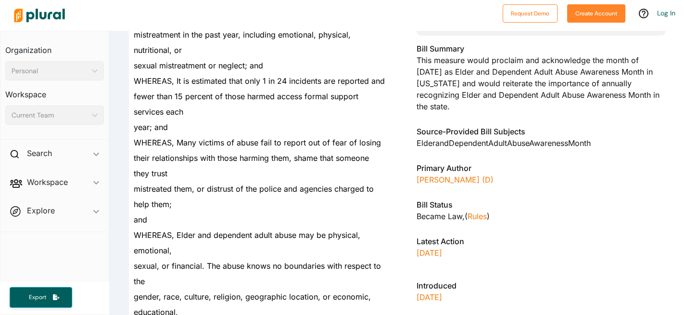
scroll to position [265, 0]
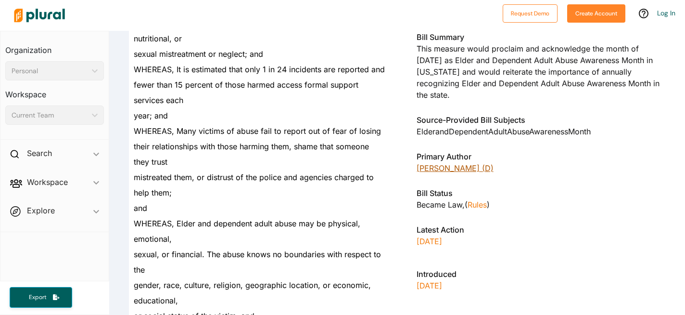
click at [461, 169] on link "[PERSON_NAME] (D)" at bounding box center [455, 168] width 77 height 10
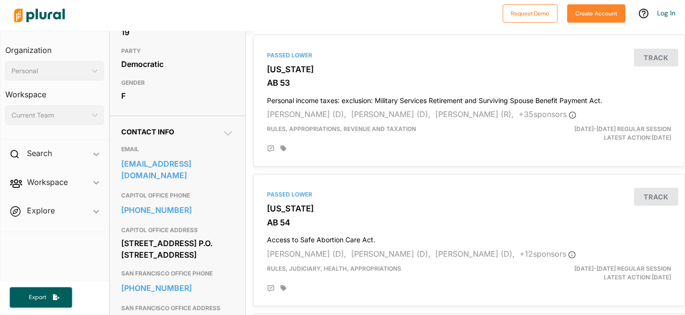
scroll to position [219, 0]
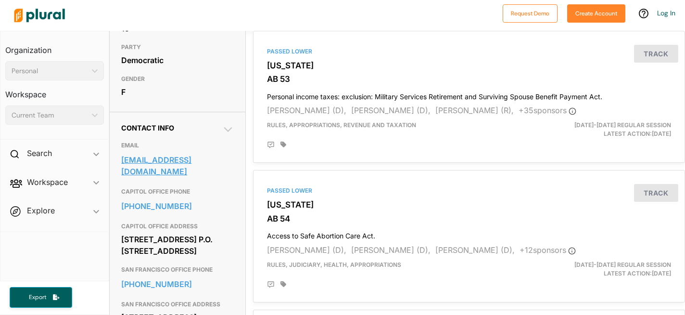
drag, startPoint x: 120, startPoint y: 176, endPoint x: 187, endPoint y: 192, distance: 68.8
click at [187, 192] on div "Contact Info EMAIL [EMAIL_ADDRESS][DOMAIN_NAME] CAPITOL OFFICE PHONE [PHONE_NUM…" at bounding box center [178, 235] width 136 height 246
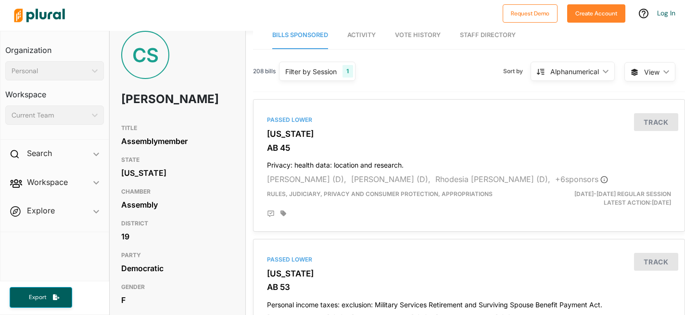
scroll to position [0, 0]
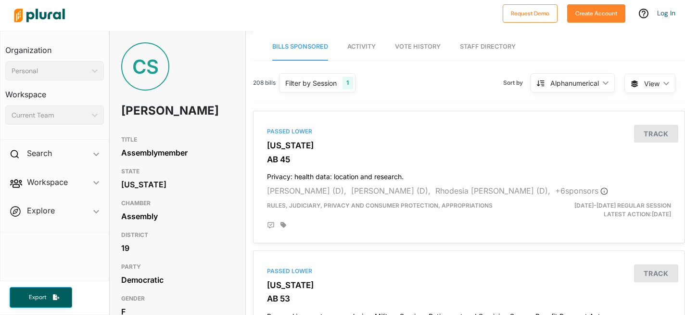
click at [43, 16] on img at bounding box center [39, 16] width 67 height 34
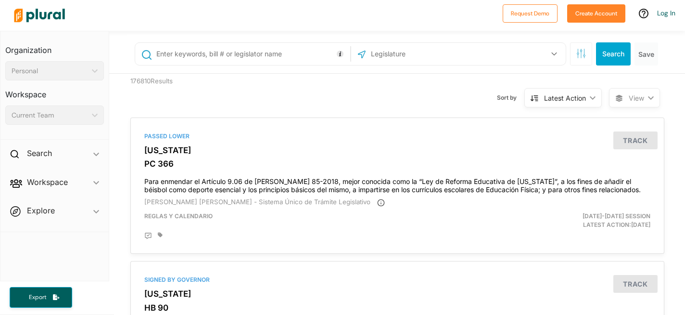
click at [235, 53] on input "text" at bounding box center [251, 54] width 192 height 18
type input "[PERSON_NAME]"
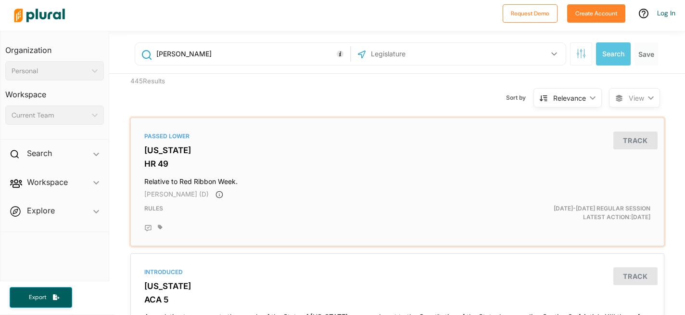
click at [161, 154] on h3 "[US_STATE]" at bounding box center [397, 150] width 506 height 10
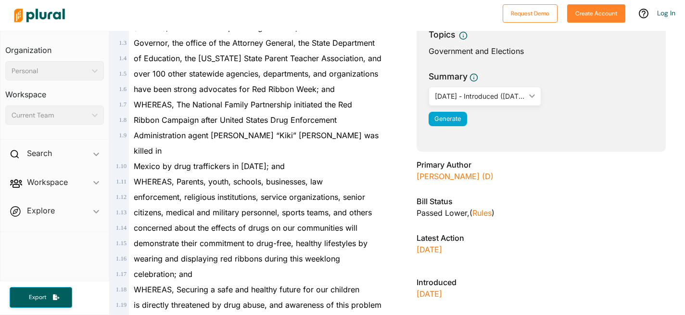
scroll to position [148, 0]
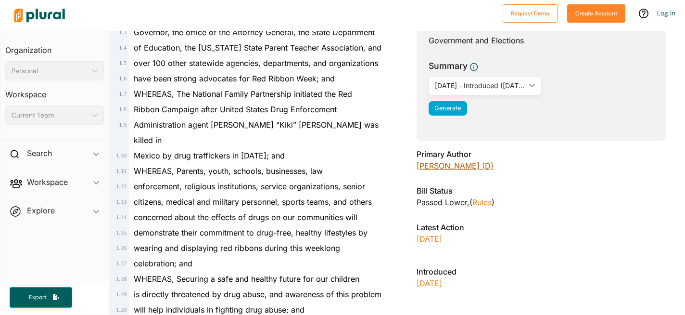
click at [457, 166] on link "[PERSON_NAME] (D)" at bounding box center [455, 166] width 77 height 10
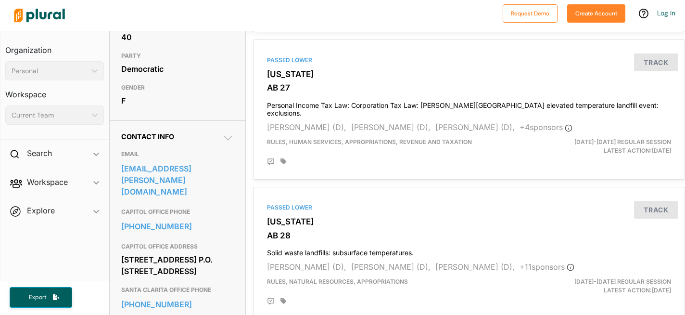
scroll to position [232, 0]
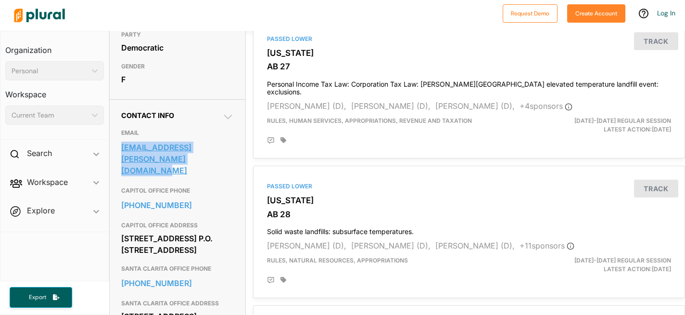
drag, startPoint x: 119, startPoint y: 164, endPoint x: 203, endPoint y: 183, distance: 85.9
click at [203, 183] on div "Contact Info EMAIL [EMAIL_ADDRESS][PERSON_NAME][DOMAIN_NAME] CAPITOL OFFICE PHO…" at bounding box center [178, 222] width 136 height 246
click at [45, 14] on img at bounding box center [39, 16] width 67 height 34
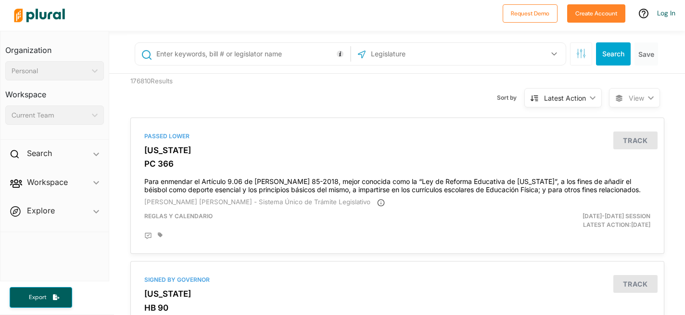
click at [10, 10] on link at bounding box center [42, 15] width 64 height 10
click at [224, 52] on input "text" at bounding box center [251, 54] width 192 height 18
type input "zbur"
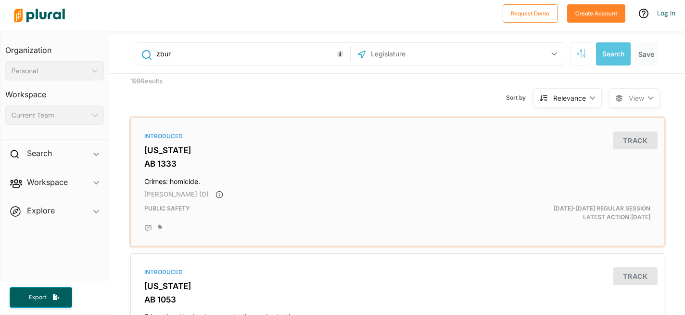
click at [168, 152] on h3 "[US_STATE]" at bounding box center [397, 150] width 506 height 10
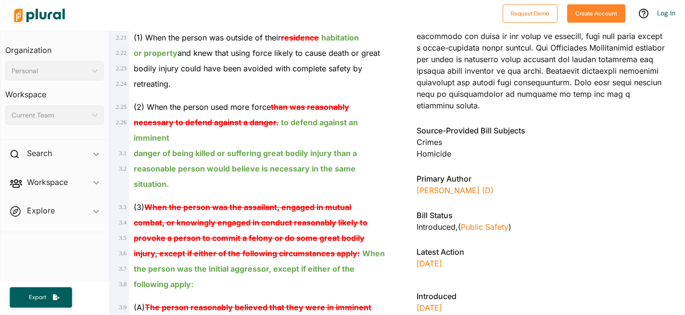
scroll to position [475, 0]
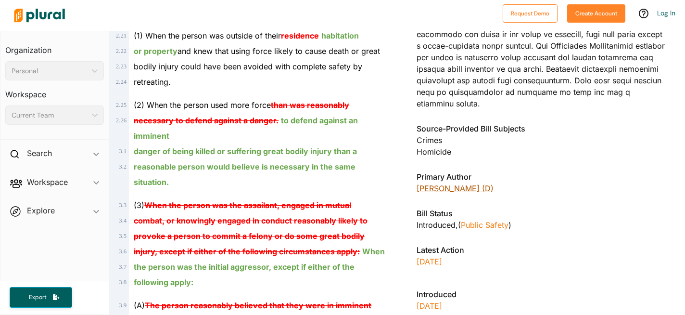
click at [442, 191] on link "[PERSON_NAME] (D)" at bounding box center [455, 188] width 77 height 10
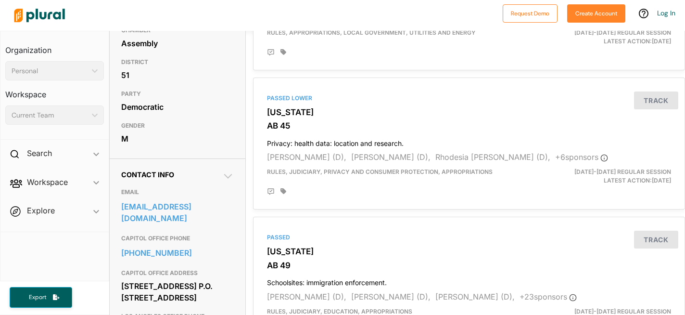
scroll to position [179, 0]
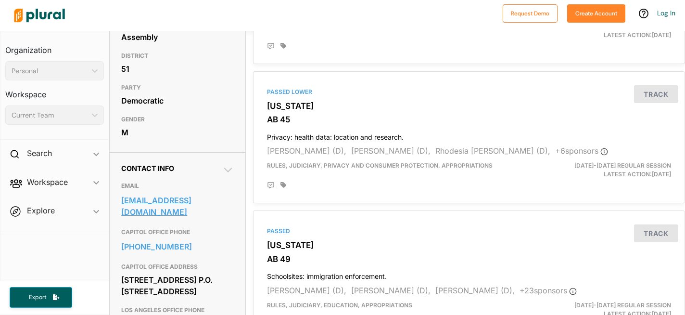
drag, startPoint x: 117, startPoint y: 199, endPoint x: 170, endPoint y: 212, distance: 54.5
click at [170, 212] on div "Contact Info EMAIL [EMAIL_ADDRESS][DOMAIN_NAME] CAPITOL OFFICE PHONE [PHONE_NUM…" at bounding box center [178, 281] width 136 height 258
click at [32, 8] on img at bounding box center [39, 16] width 67 height 34
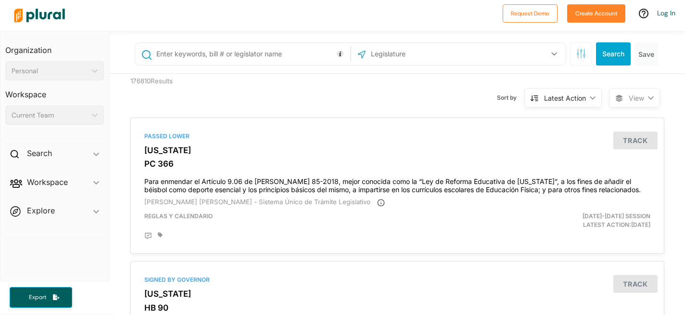
click at [225, 54] on input "text" at bounding box center [251, 54] width 192 height 18
type input "[PERSON_NAME]"
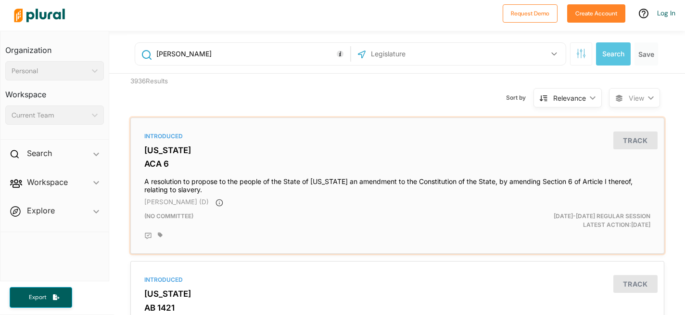
click at [162, 149] on h3 "[US_STATE]" at bounding box center [397, 150] width 506 height 10
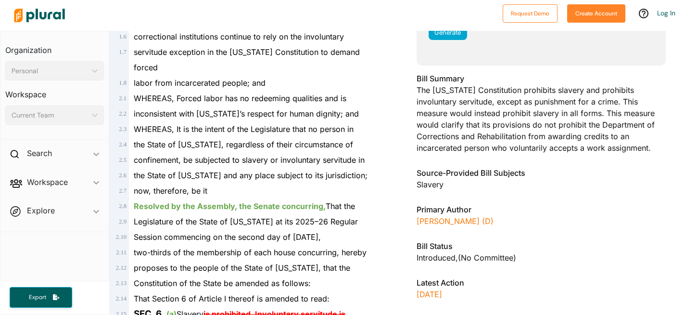
scroll to position [240, 0]
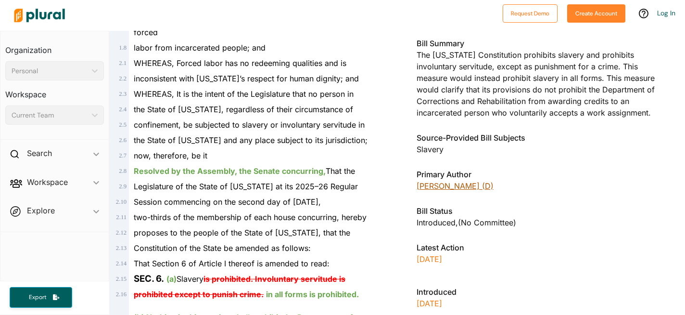
click at [436, 186] on link "[PERSON_NAME] (D)" at bounding box center [455, 186] width 77 height 10
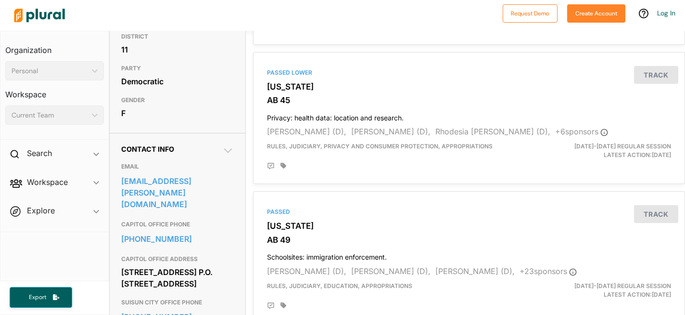
scroll to position [224, 0]
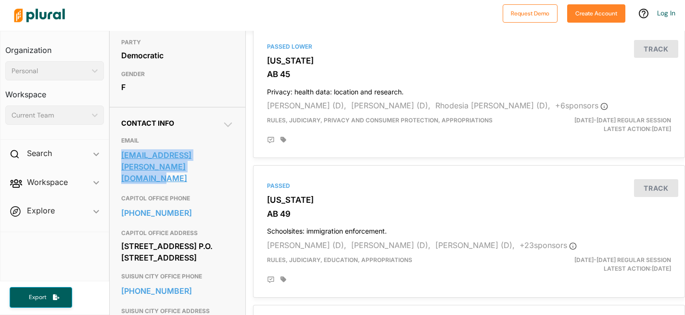
drag, startPoint x: 117, startPoint y: 153, endPoint x: 189, endPoint y: 167, distance: 72.5
click at [189, 167] on div "Contact Info EMAIL [EMAIL_ADDRESS][PERSON_NAME][DOMAIN_NAME] CAPITOL OFFICE PHO…" at bounding box center [178, 230] width 136 height 246
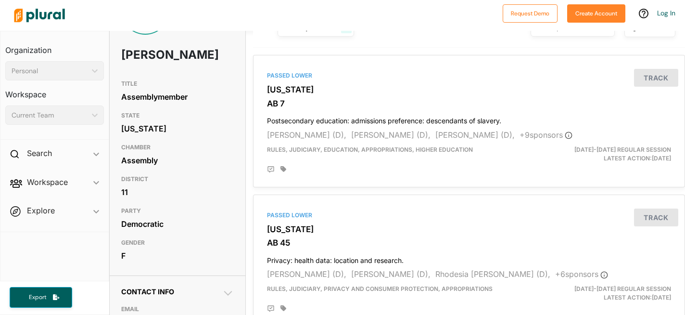
scroll to position [0, 0]
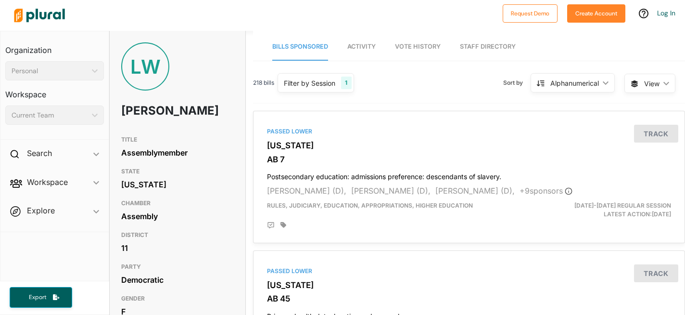
click at [51, 13] on img at bounding box center [39, 16] width 67 height 34
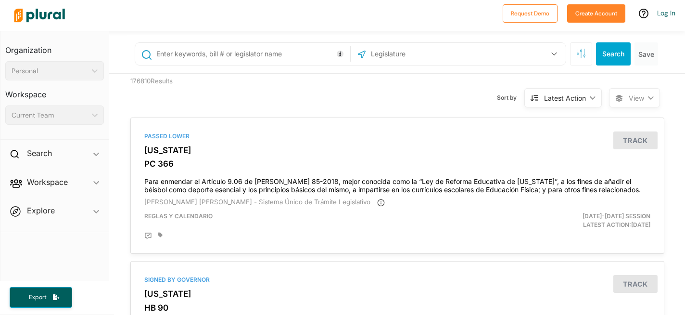
click at [226, 50] on input "text" at bounding box center [251, 54] width 192 height 18
type input "[PERSON_NAME]"
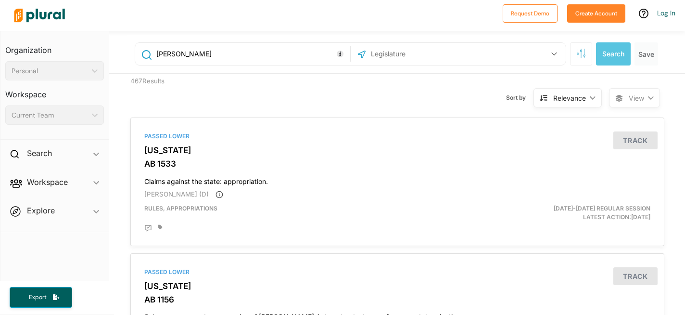
drag, startPoint x: 198, startPoint y: 55, endPoint x: 152, endPoint y: 54, distance: 46.2
click at [152, 54] on div "[PERSON_NAME]" at bounding box center [243, 54] width 210 height 18
click at [444, 91] on div "Sort by Relevance ic_keyboard_arrow_down Relevance Latest Action Latest Action …" at bounding box center [449, 92] width 320 height 37
click at [576, 55] on icon "button" at bounding box center [581, 54] width 10 height 10
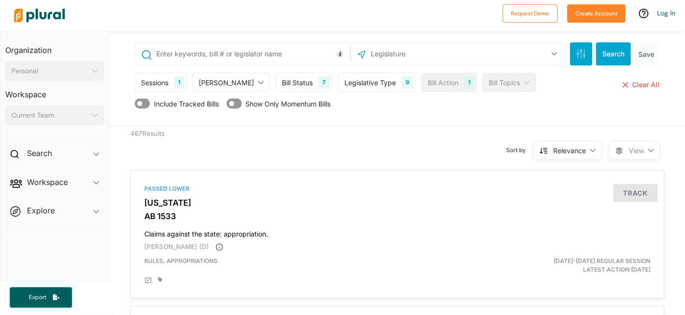
click at [282, 83] on div "Bill Status" at bounding box center [297, 82] width 31 height 10
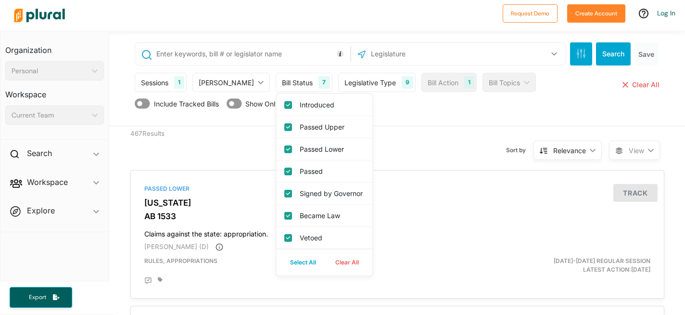
click at [282, 83] on div "Bill Status" at bounding box center [297, 82] width 31 height 10
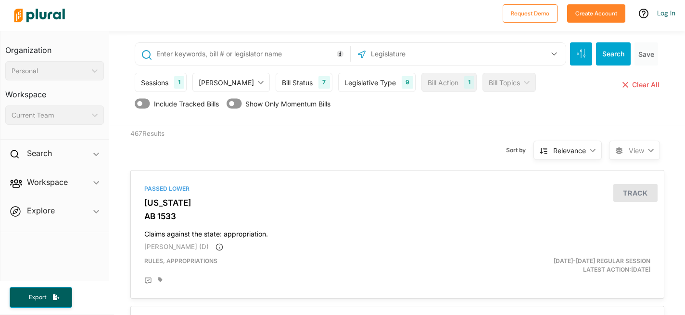
click at [281, 53] on input "text" at bounding box center [251, 54] width 192 height 18
type input "[PERSON_NAME]"
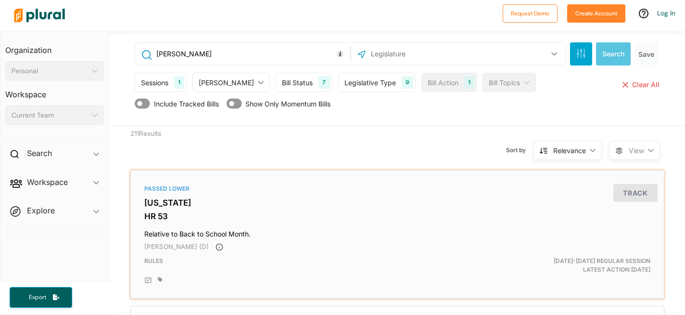
click at [171, 204] on h3 "[US_STATE]" at bounding box center [397, 203] width 506 height 10
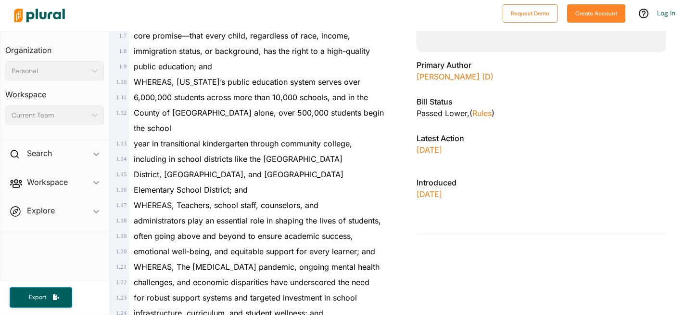
scroll to position [206, 0]
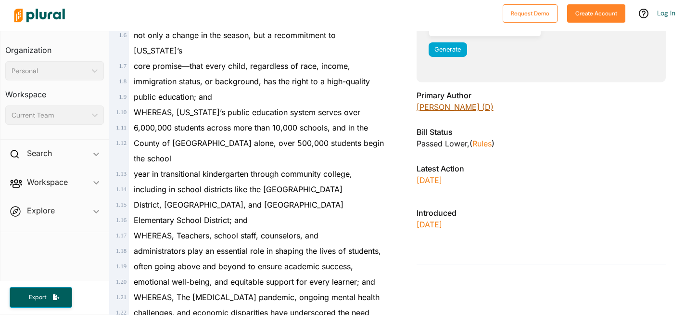
click at [442, 107] on link "[PERSON_NAME] (D)" at bounding box center [455, 107] width 77 height 10
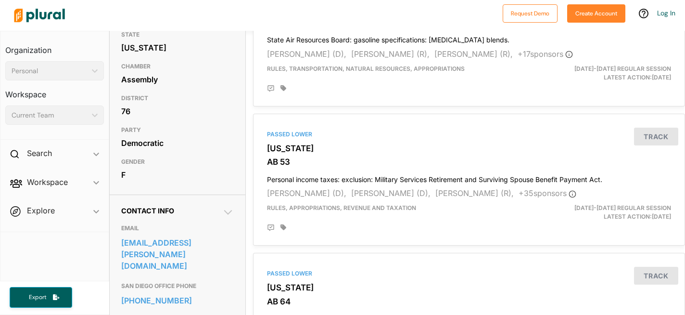
scroll to position [140, 0]
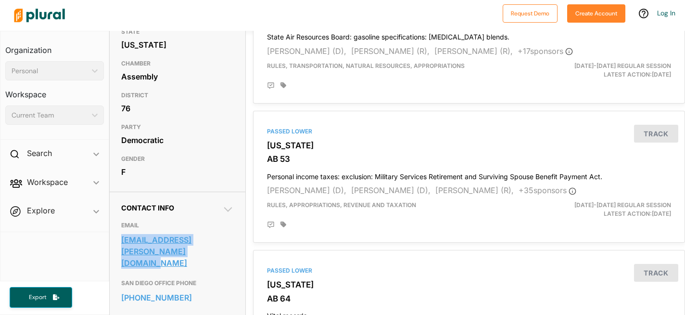
drag, startPoint x: 117, startPoint y: 239, endPoint x: 181, endPoint y: 250, distance: 64.5
click at [181, 250] on div "Contact Info EMAIL [EMAIL_ADDRESS][PERSON_NAME][DOMAIN_NAME] [GEOGRAPHIC_DATA] …" at bounding box center [178, 314] width 136 height 246
click at [37, 12] on img at bounding box center [39, 16] width 67 height 34
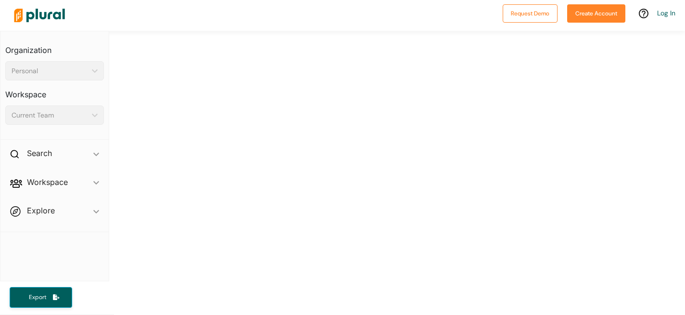
click at [37, 12] on img at bounding box center [39, 16] width 67 height 34
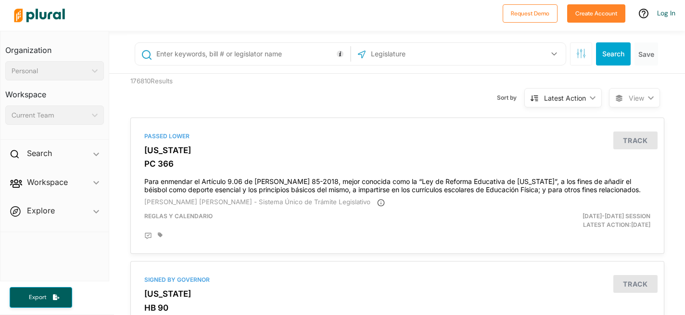
click at [227, 59] on input "text" at bounding box center [251, 54] width 192 height 18
type input "[PERSON_NAME]"
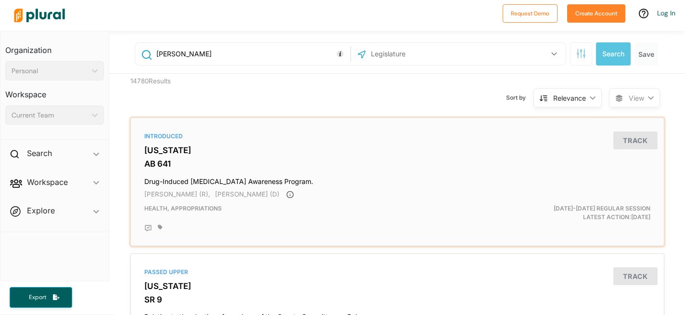
click at [161, 147] on h3 "[US_STATE]" at bounding box center [397, 150] width 506 height 10
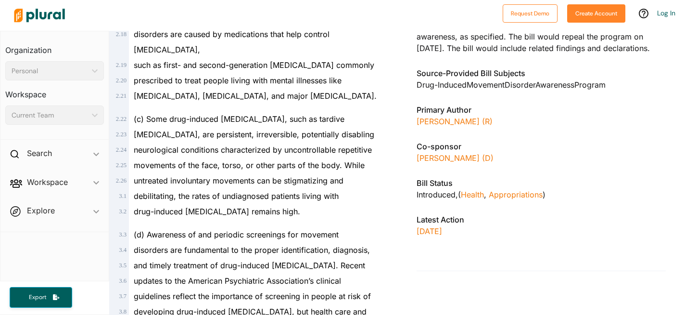
scroll to position [392, 0]
click at [466, 163] on link "[PERSON_NAME] (D)" at bounding box center [455, 158] width 77 height 10
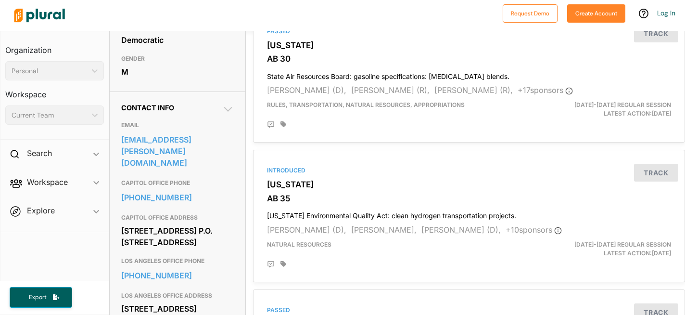
scroll to position [265, 0]
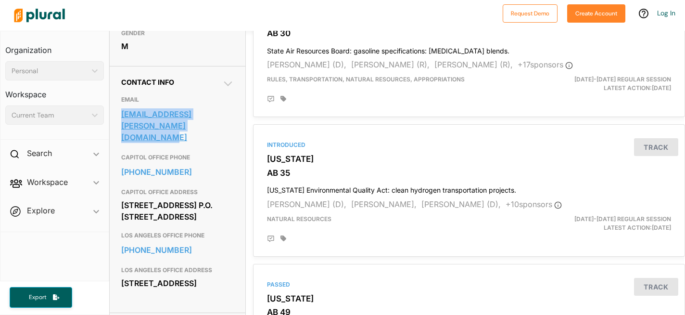
drag, startPoint x: 118, startPoint y: 131, endPoint x: 200, endPoint y: 147, distance: 82.7
click at [200, 147] on div "Contact Info EMAIL [EMAIL_ADDRESS][PERSON_NAME][DOMAIN_NAME] CAPITOL OFFICE PHO…" at bounding box center [178, 189] width 136 height 246
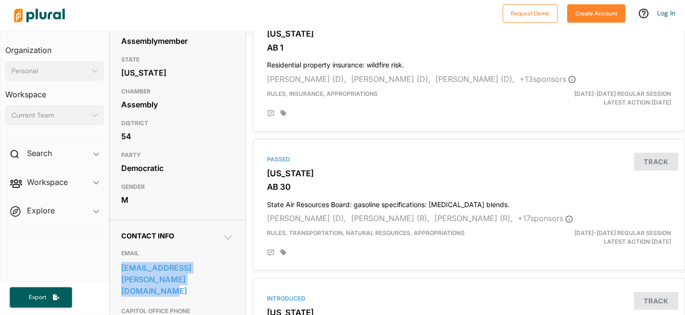
scroll to position [0, 0]
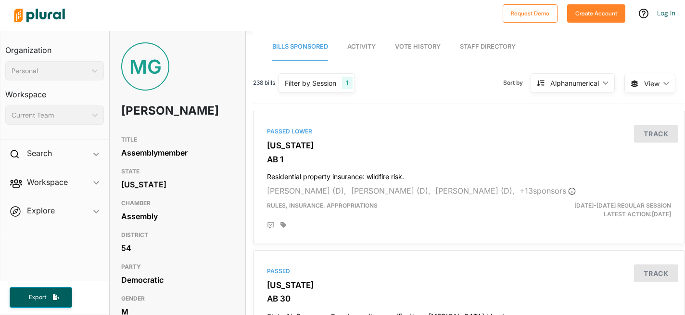
click at [38, 16] on img at bounding box center [39, 16] width 67 height 34
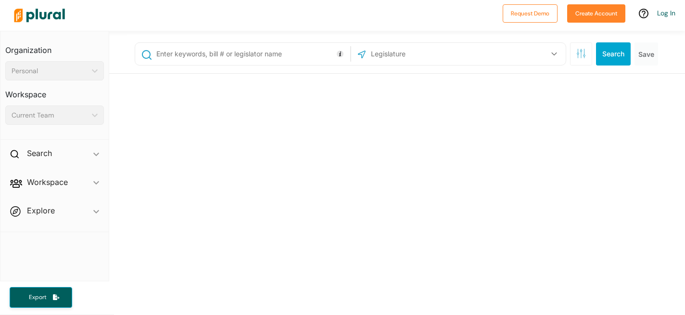
click at [239, 53] on input "text" at bounding box center [251, 54] width 192 height 18
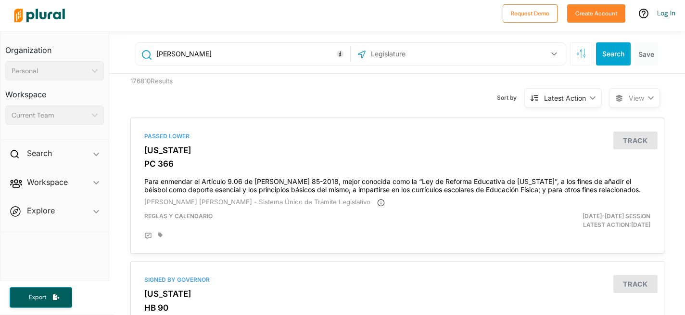
type input "[PERSON_NAME]"
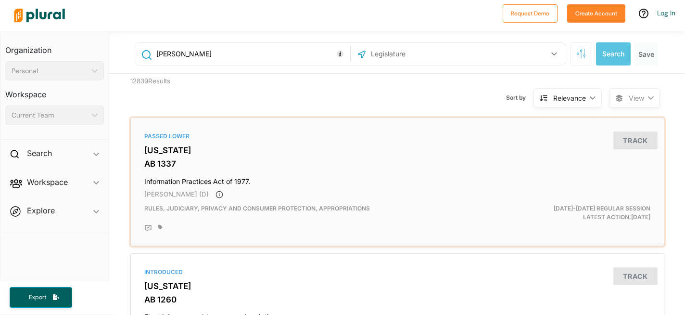
click at [151, 149] on h3 "[US_STATE]" at bounding box center [397, 150] width 506 height 10
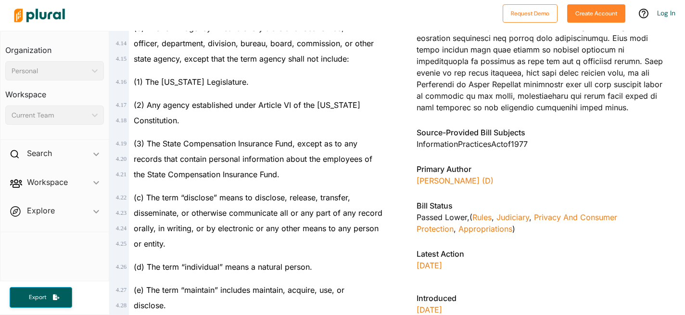
scroll to position [858, 0]
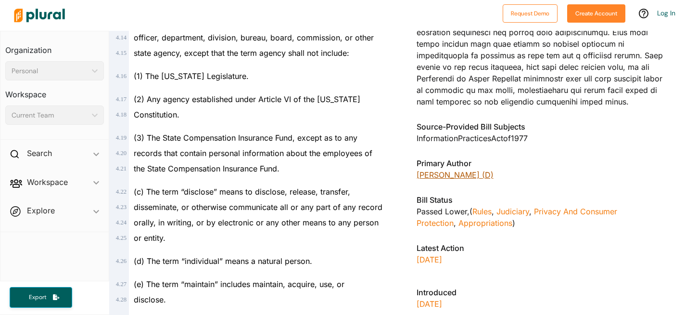
click at [445, 170] on link "[PERSON_NAME] (D)" at bounding box center [455, 175] width 77 height 10
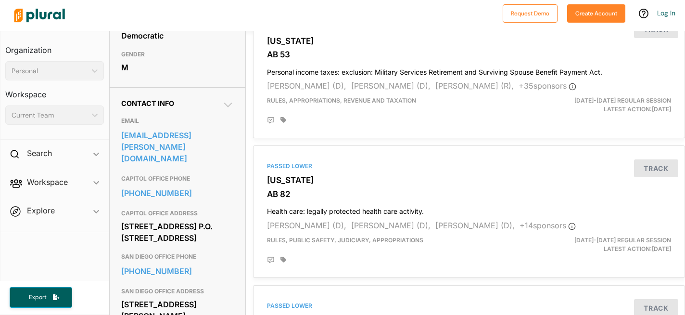
scroll to position [268, 0]
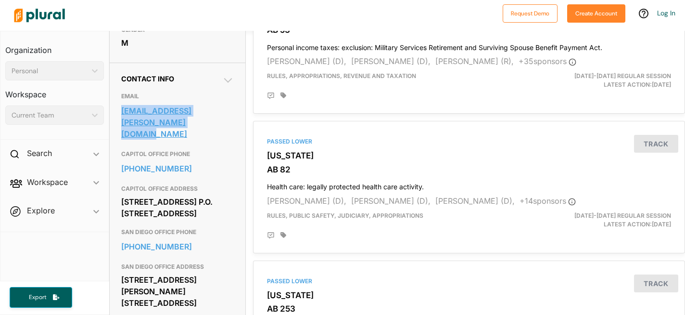
drag, startPoint x: 120, startPoint y: 110, endPoint x: 177, endPoint y: 123, distance: 58.2
click at [177, 123] on div "Contact Info EMAIL [EMAIL_ADDRESS][PERSON_NAME][DOMAIN_NAME] CAPITOL OFFICE PHO…" at bounding box center [178, 197] width 136 height 269
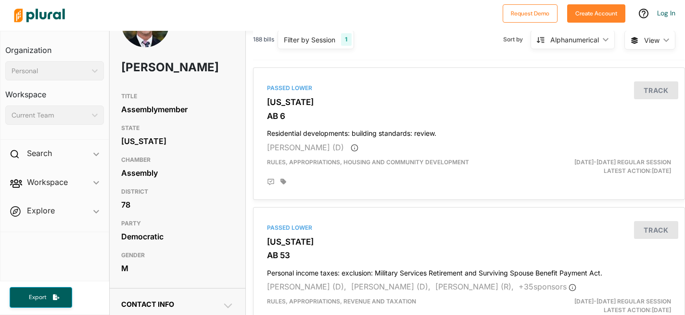
scroll to position [0, 0]
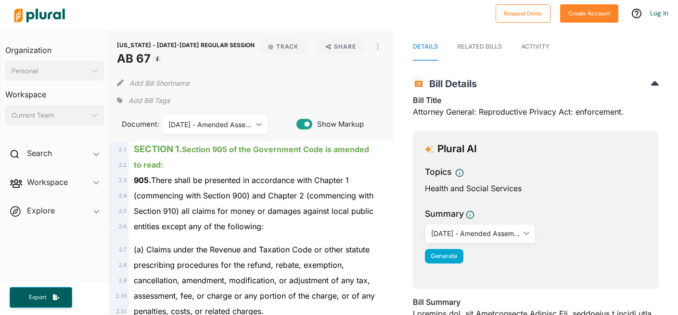
select select "English"
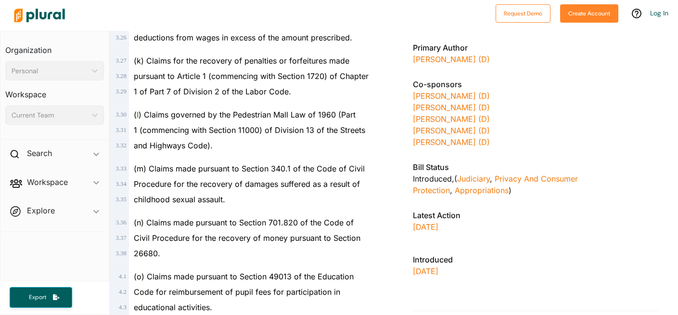
click at [33, 11] on img at bounding box center [39, 16] width 67 height 34
